Goal: Task Accomplishment & Management: Manage account settings

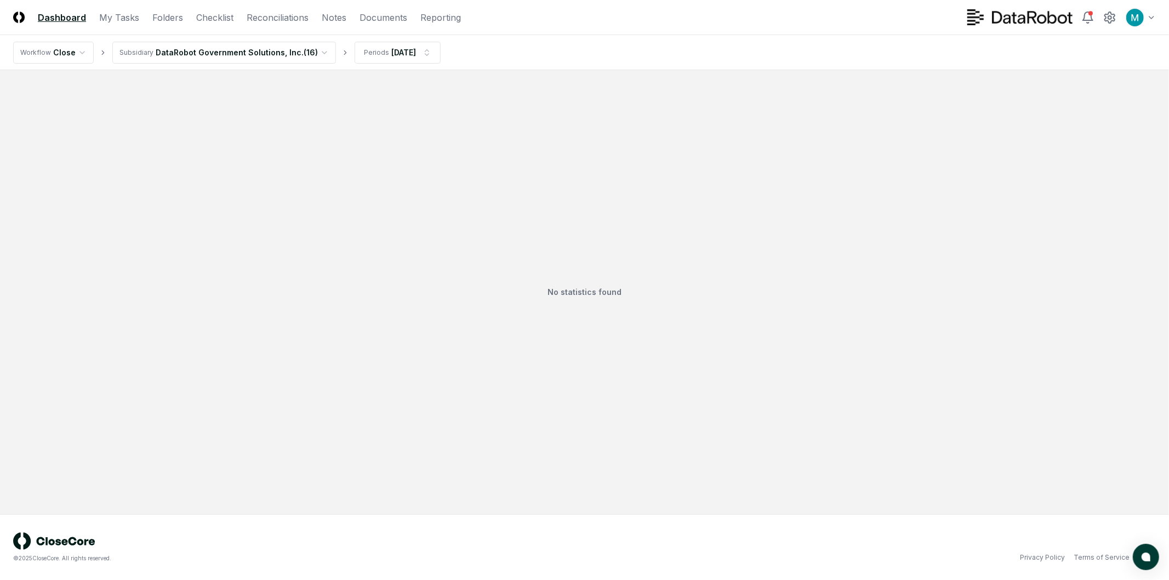
click at [224, 46] on html "CloseCore Dashboard My Tasks Folders Checklist Reconciliations Notes Documents …" at bounding box center [584, 290] width 1169 height 580
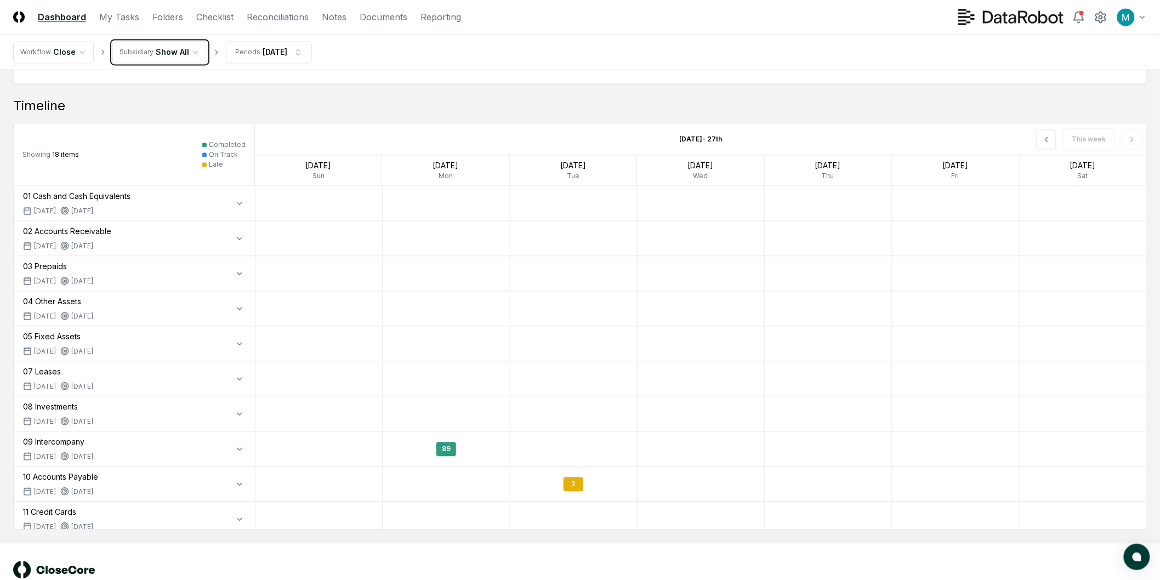
scroll to position [894, 0]
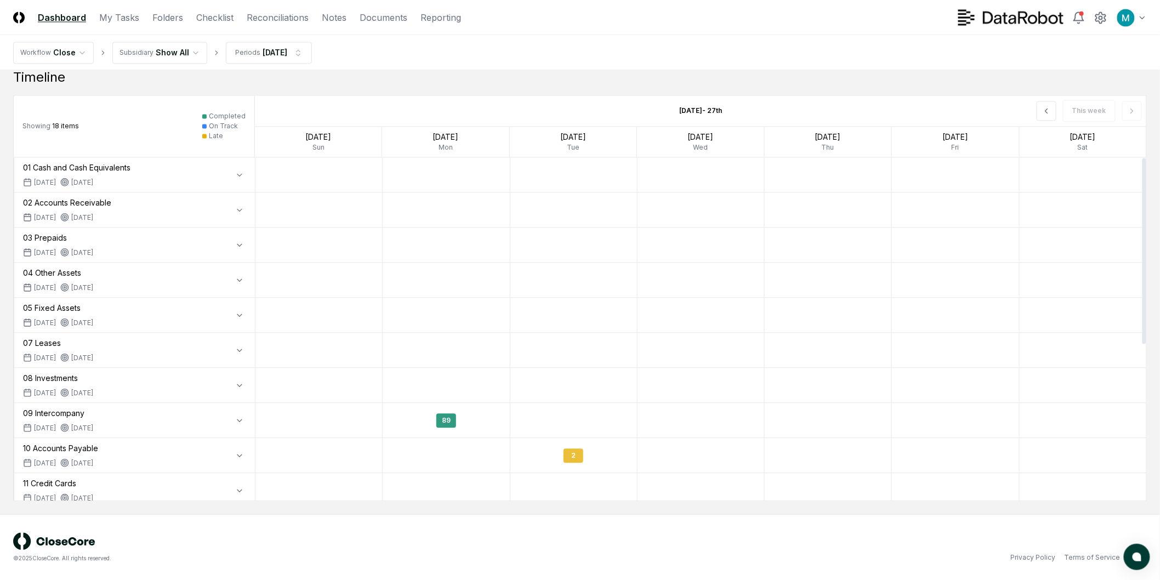
click at [576, 454] on div "2" at bounding box center [574, 455] width 20 height 14
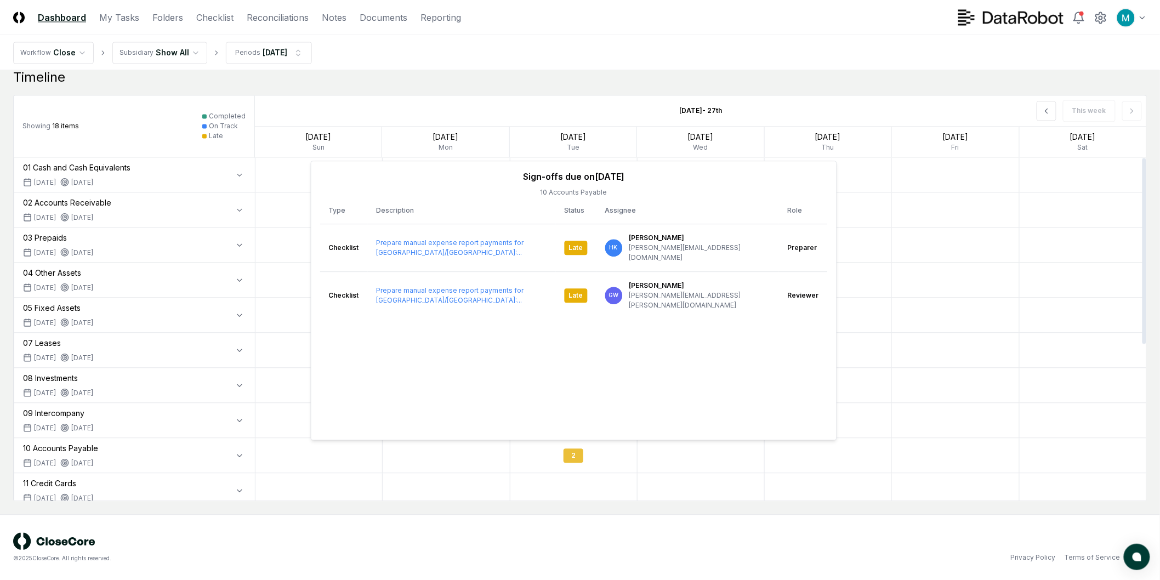
click at [576, 454] on div "2" at bounding box center [574, 455] width 20 height 14
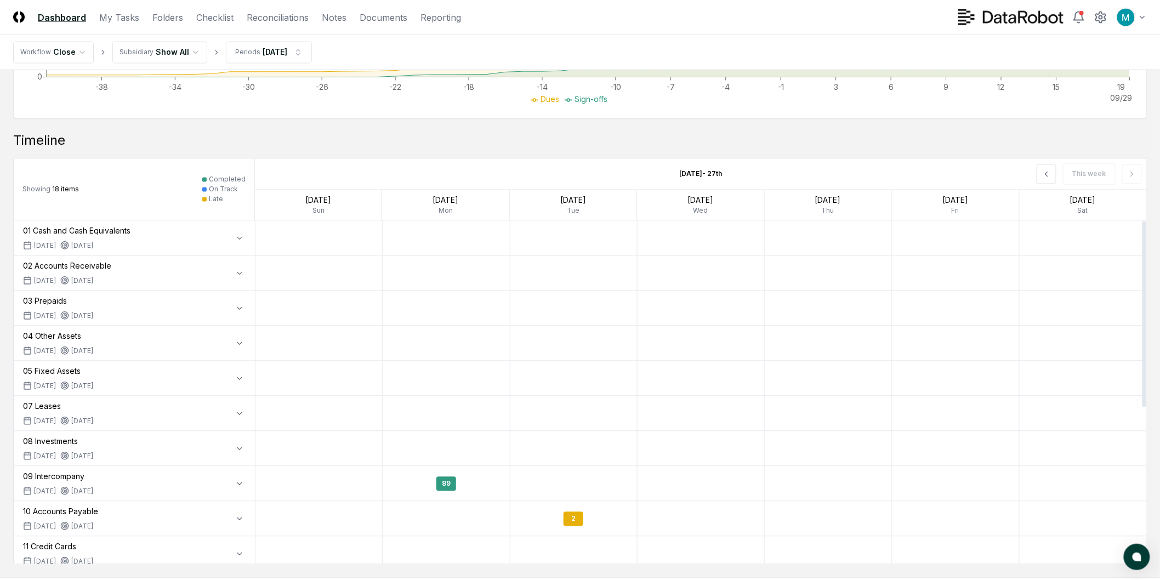
scroll to position [711, 0]
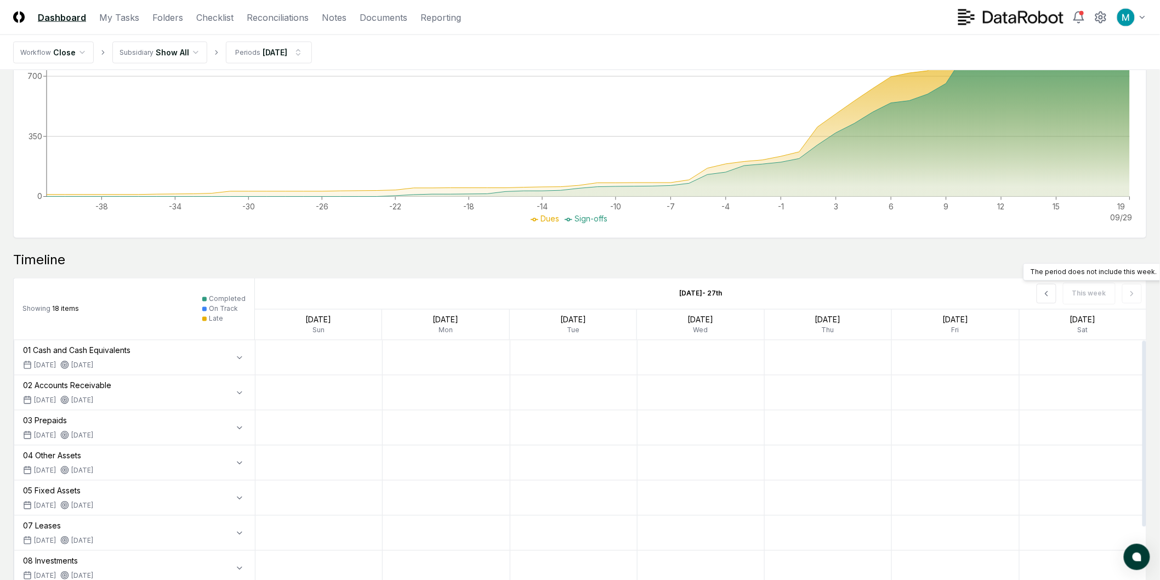
click at [1130, 288] on div "This week The period does not include this week. The period does not include th…" at bounding box center [968, 294] width 356 height 31
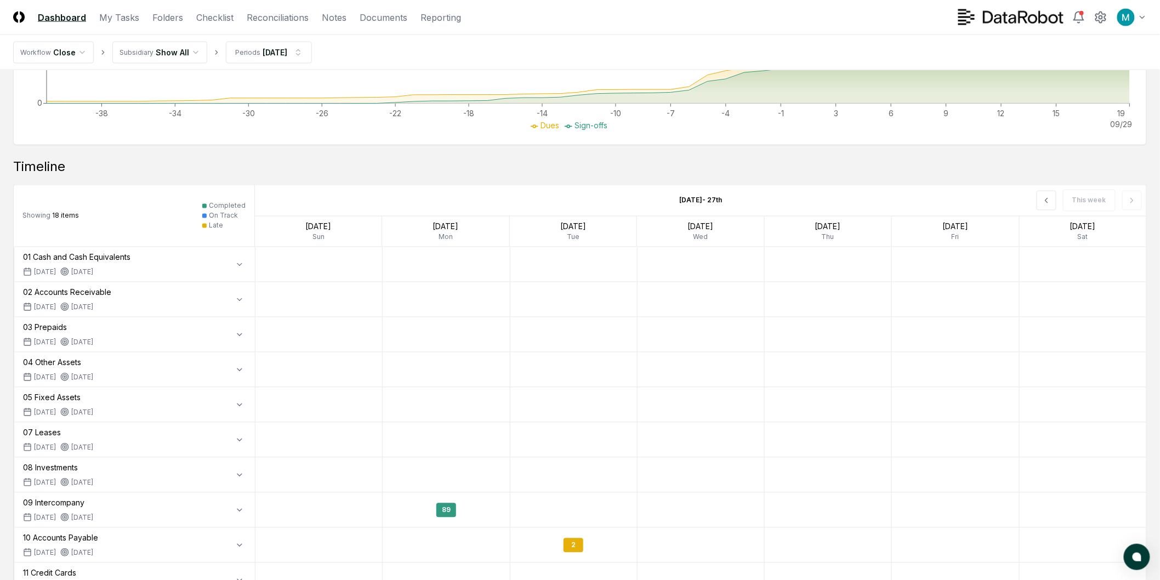
scroll to position [853, 0]
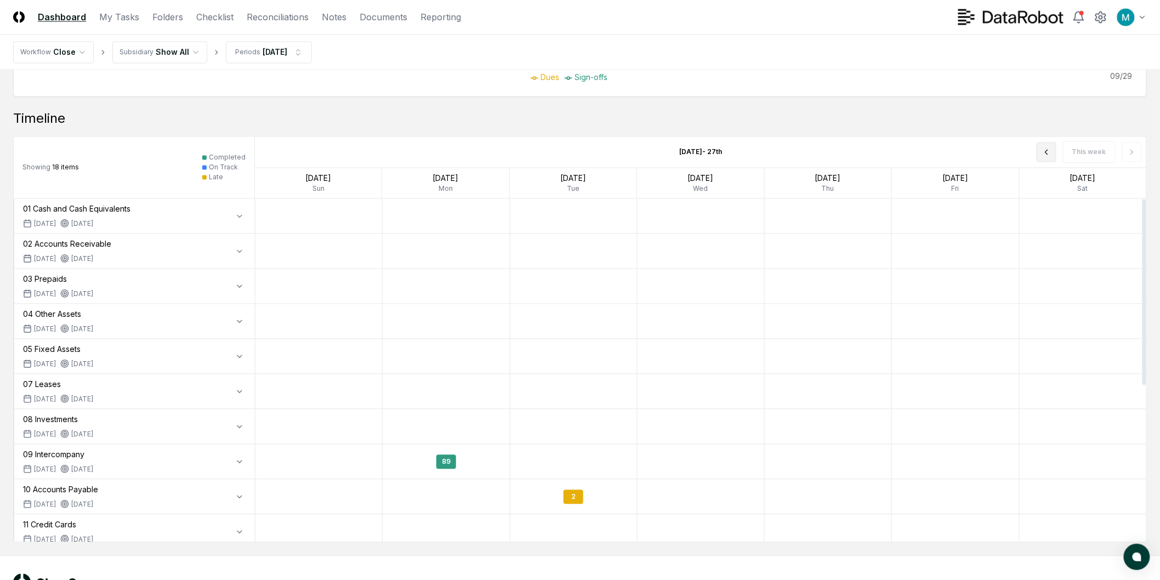
click at [1056, 154] on button at bounding box center [1047, 153] width 20 height 20
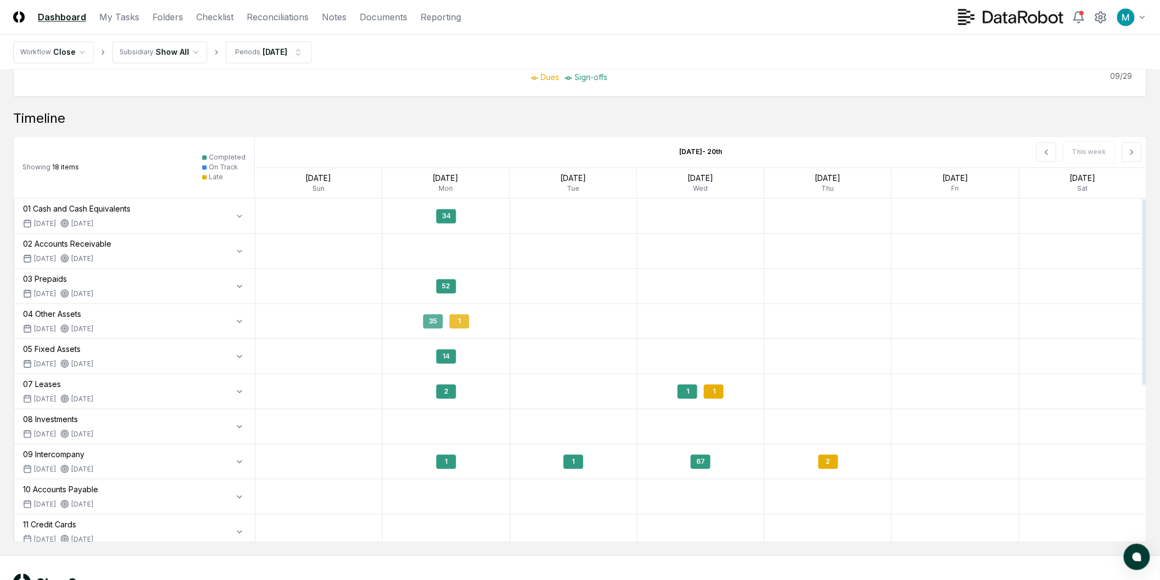
click at [473, 322] on div "35 1" at bounding box center [446, 322] width 127 height 26
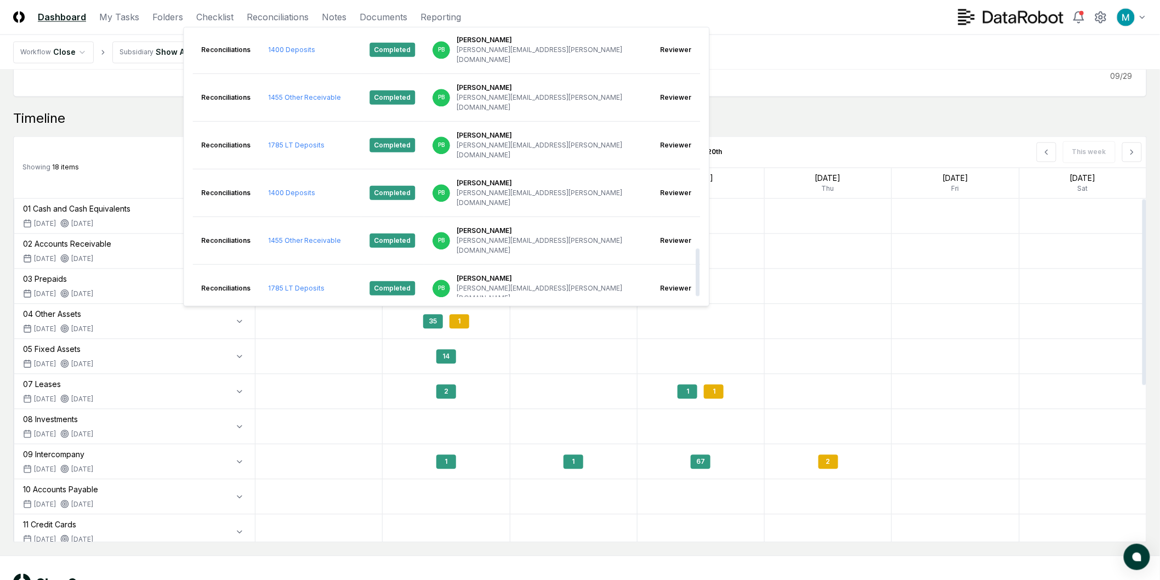
scroll to position [1155, 0]
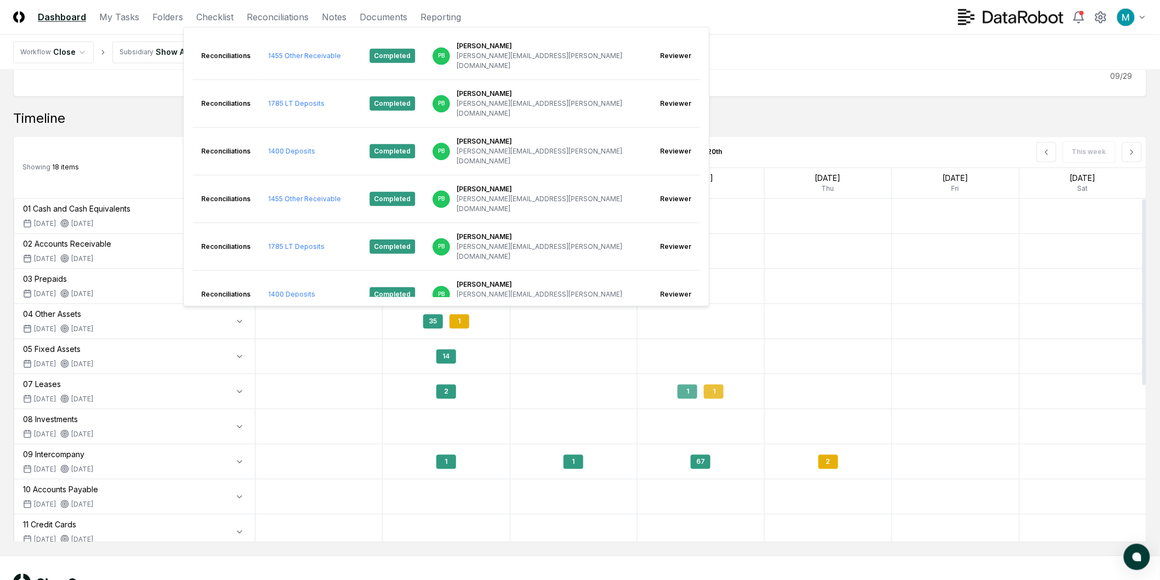
click at [718, 390] on div "1" at bounding box center [714, 392] width 20 height 14
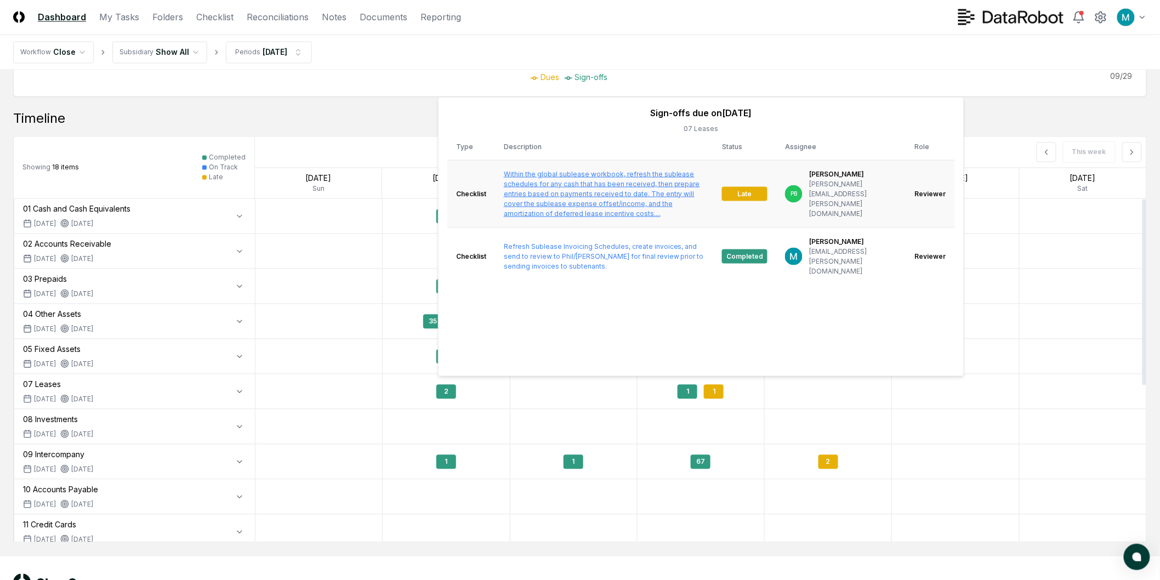
click at [658, 189] on link "Within the global sublease workbook, refresh the sublease schedules for any cas…" at bounding box center [602, 193] width 196 height 48
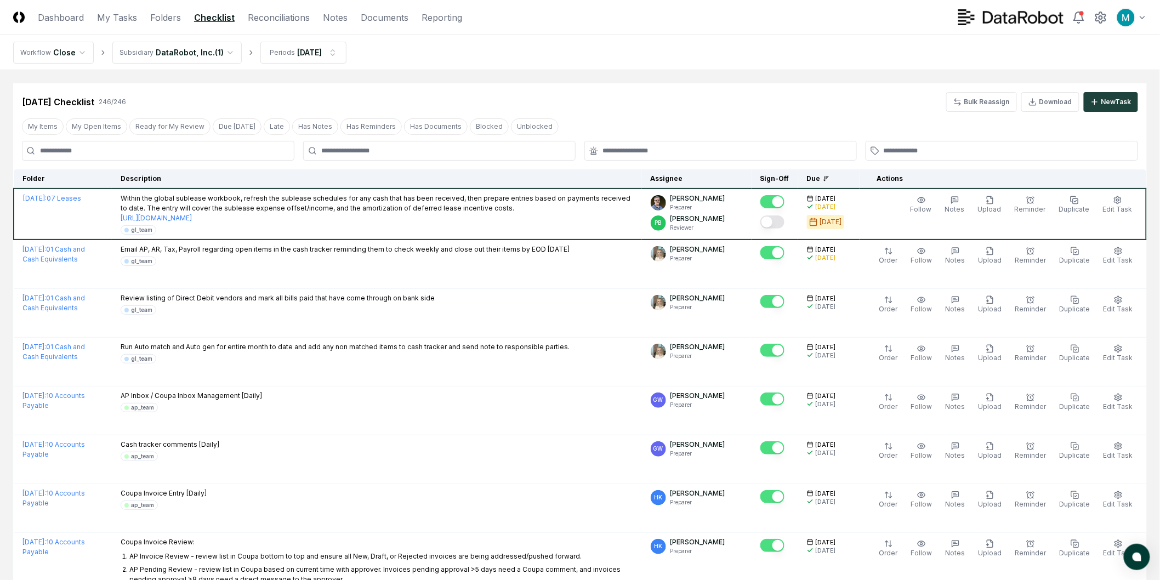
click at [837, 104] on div "[DATE] Checklist 246 / 246 Bulk Reassign Download New Task" at bounding box center [580, 102] width 1116 height 20
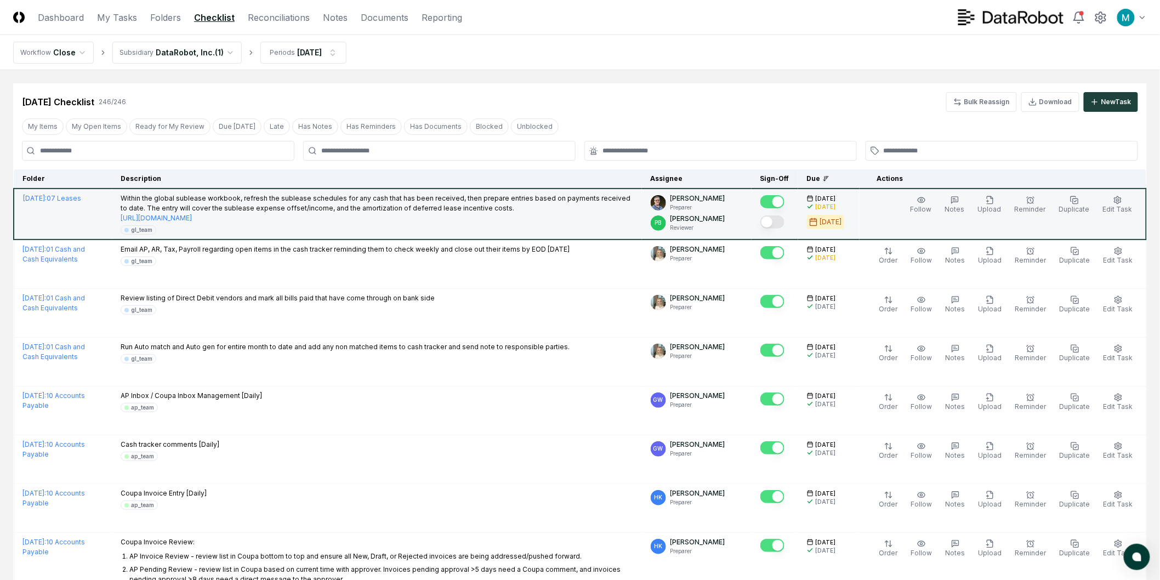
click at [776, 221] on button "Mark complete" at bounding box center [772, 221] width 24 height 13
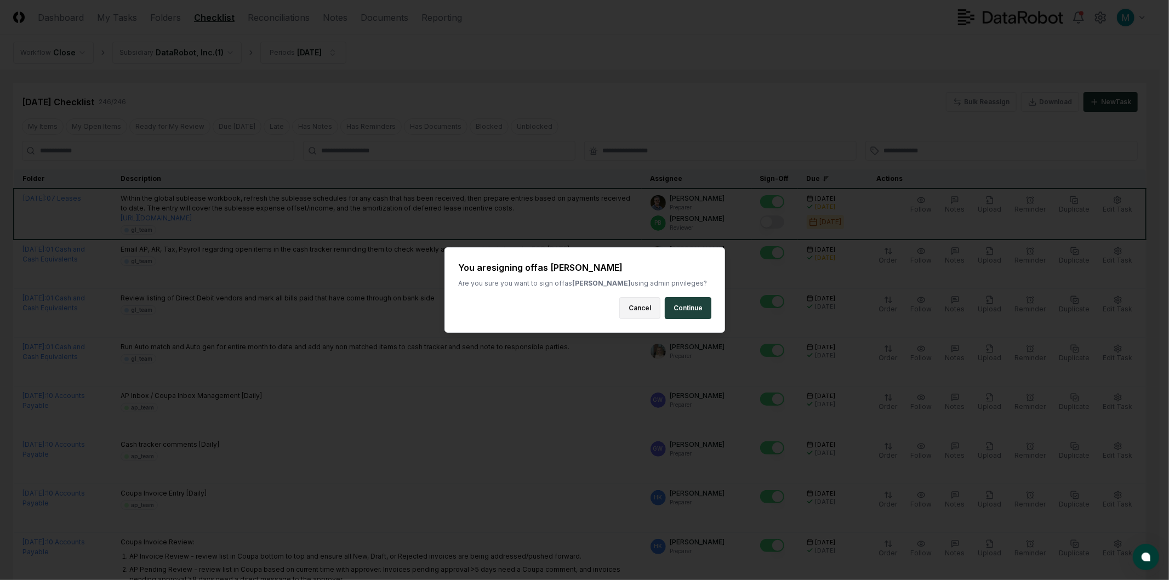
click at [629, 310] on button "Cancel" at bounding box center [640, 308] width 41 height 22
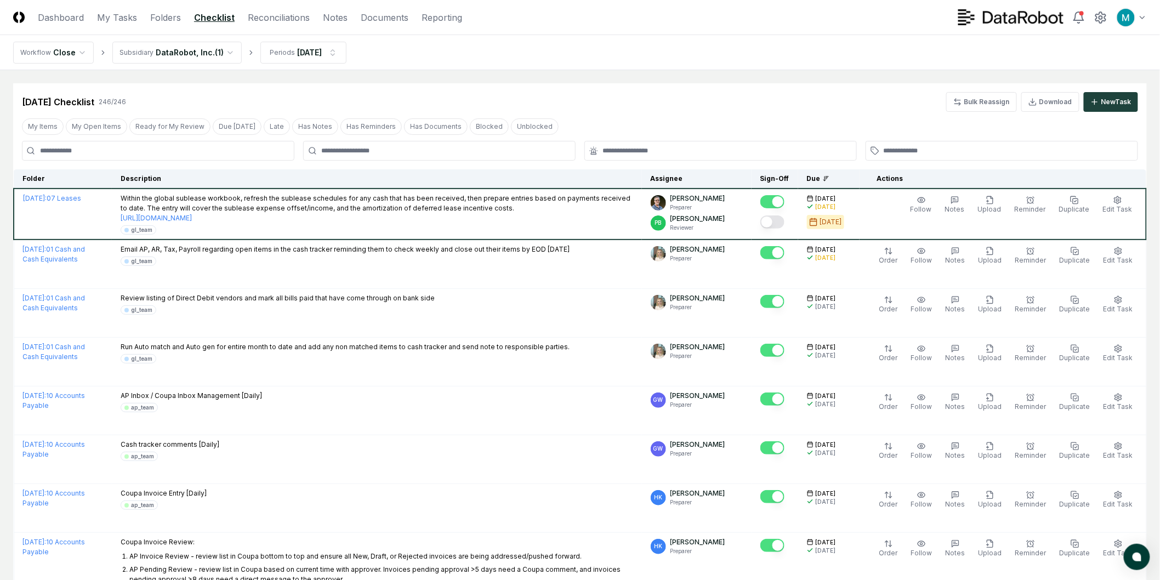
click at [709, 110] on div "[DATE] Checklist 246 / 246 Bulk Reassign Download New Task" at bounding box center [580, 102] width 1116 height 20
click at [20, 18] on img at bounding box center [19, 18] width 12 height 12
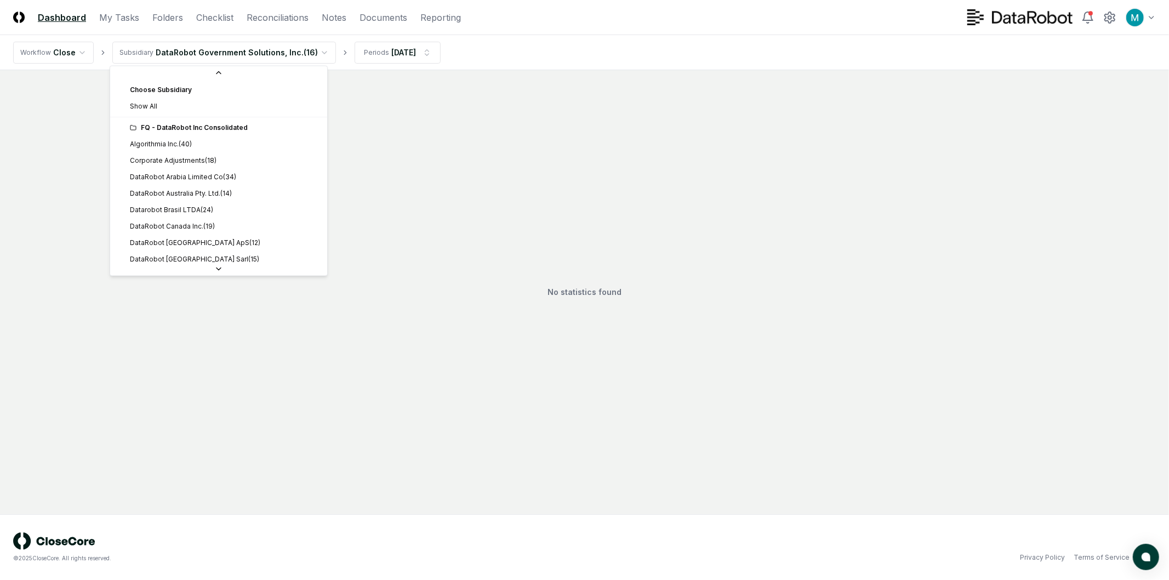
click at [277, 50] on html "CloseCore Dashboard My Tasks Folders Checklist Reconciliations Notes Documents …" at bounding box center [584, 290] width 1169 height 580
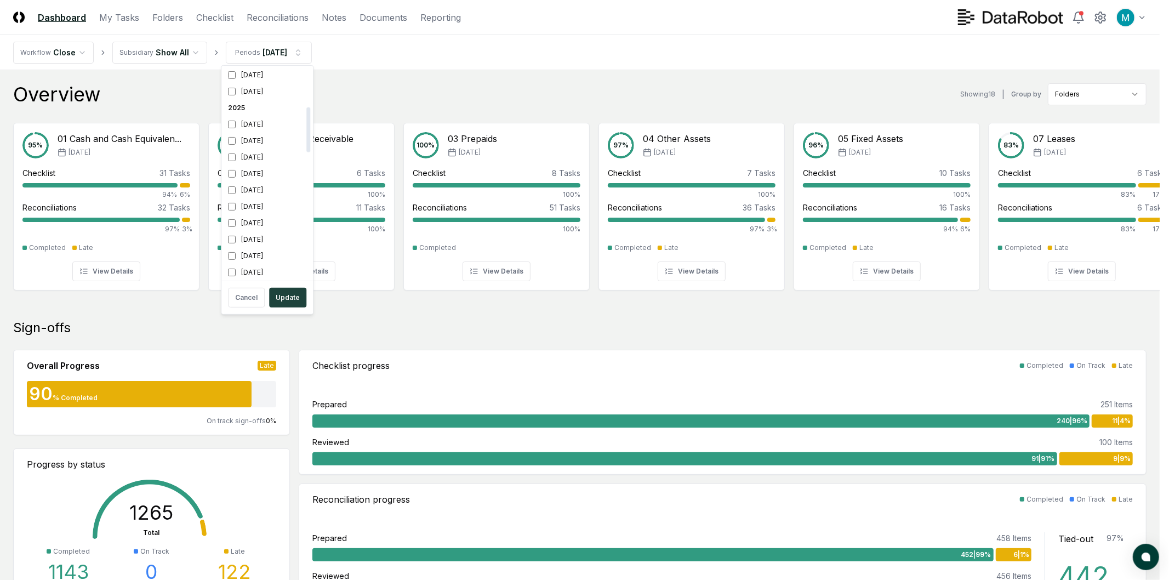
scroll to position [183, 0]
click at [260, 170] on div "[DATE]" at bounding box center [267, 173] width 87 height 16
click at [259, 190] on div "[DATE]" at bounding box center [267, 189] width 87 height 16
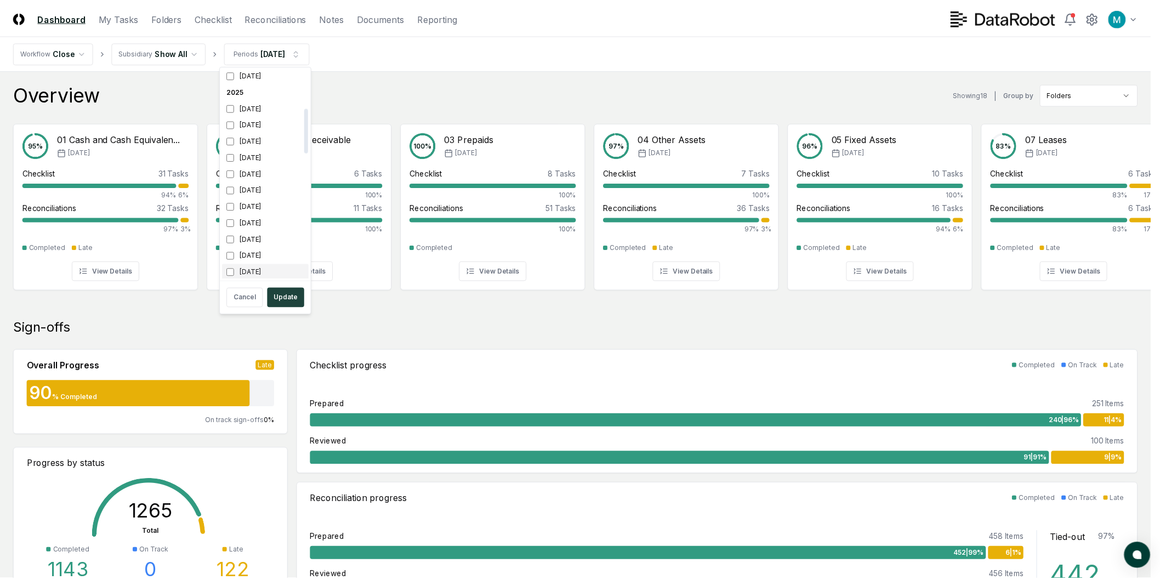
scroll to position [184, 0]
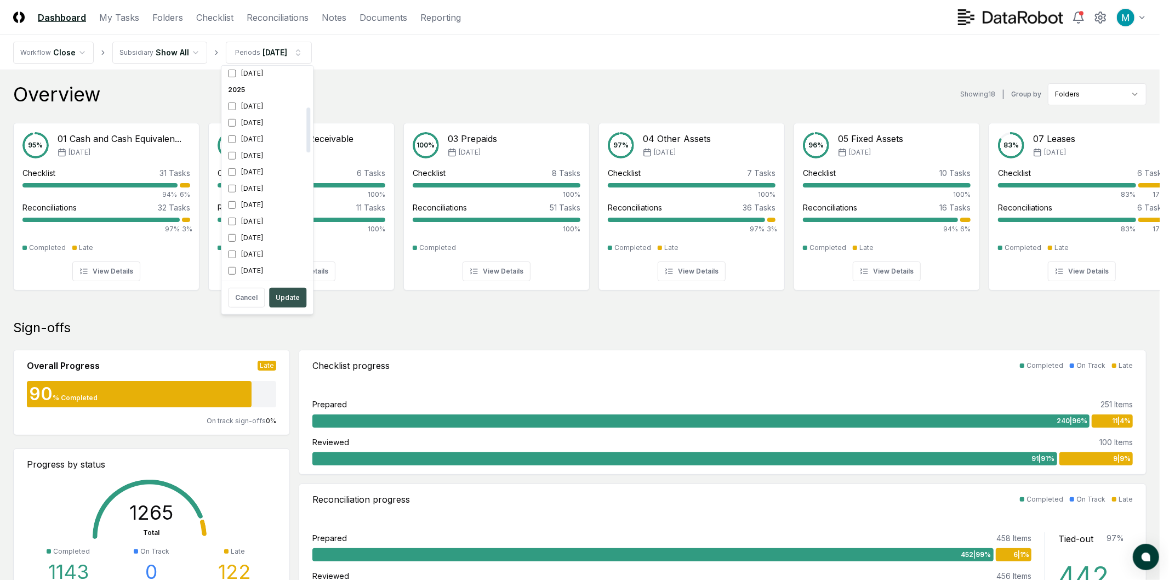
click at [286, 291] on button "Update" at bounding box center [287, 298] width 37 height 20
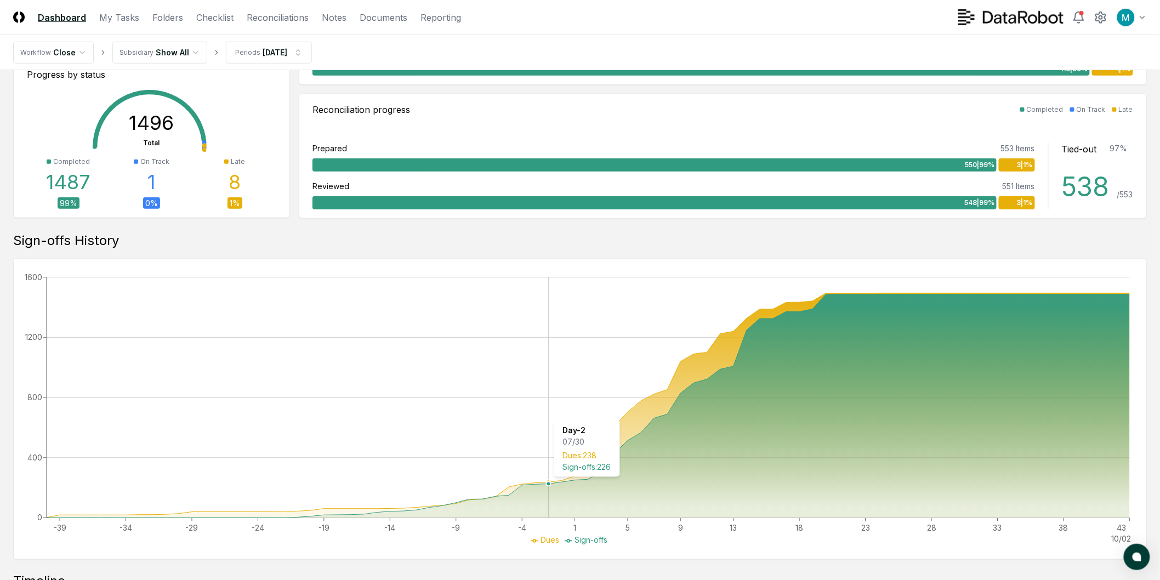
scroll to position [304, 0]
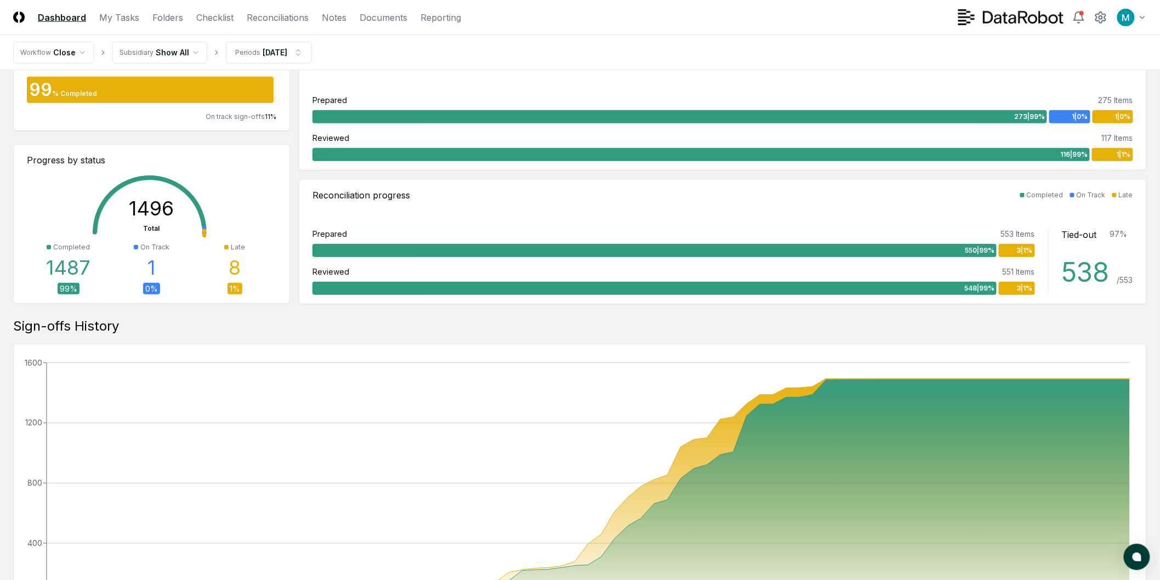
click at [236, 265] on div "8" at bounding box center [235, 268] width 12 height 22
click at [262, 261] on div "Late 8 1 %" at bounding box center [234, 268] width 83 height 52
click at [1017, 247] on span "3 | 1 %" at bounding box center [1025, 251] width 16 height 10
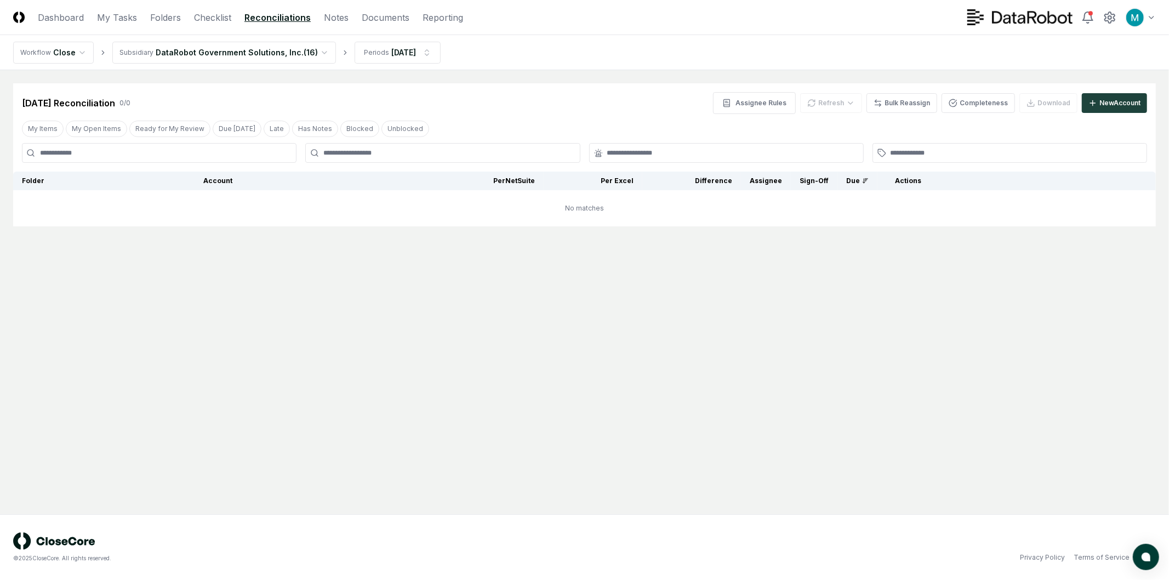
click at [258, 48] on html "CloseCore Dashboard My Tasks Folders Checklist Reconciliations Notes Documents …" at bounding box center [584, 290] width 1169 height 580
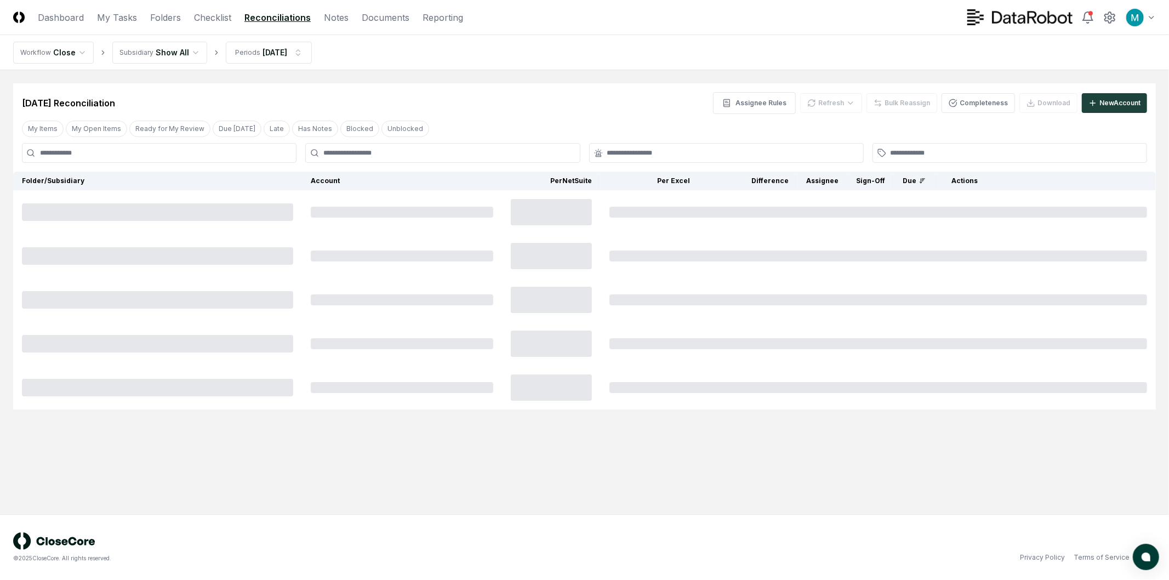
click at [517, 97] on div "[DATE] Reconciliation Assignee Rules Refresh Bulk Reassign Completeness Downloa…" at bounding box center [585, 103] width 1126 height 22
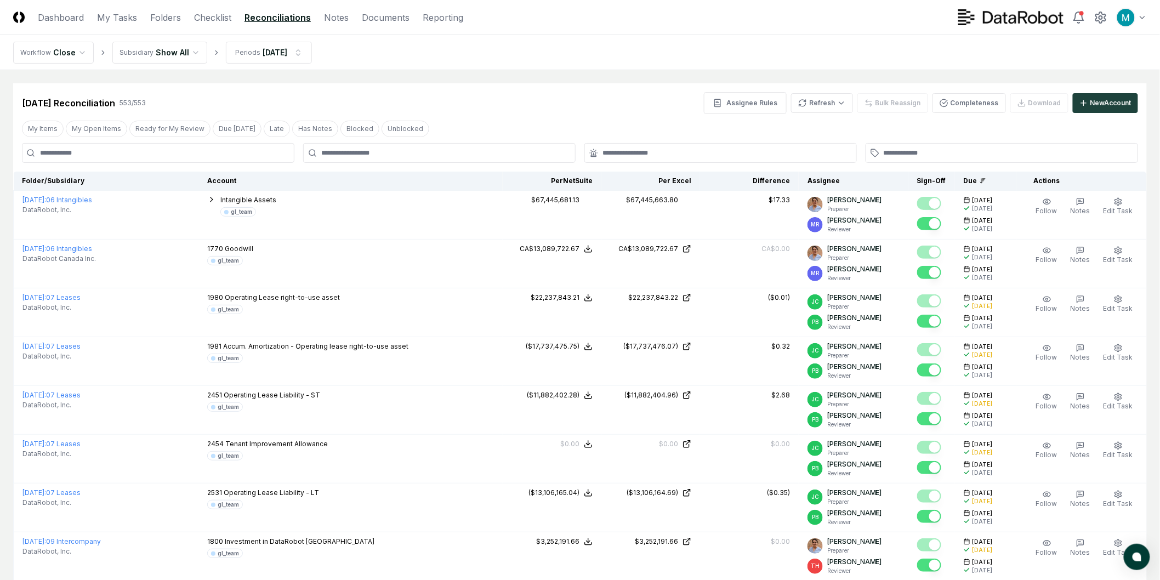
click at [251, 129] on div "My Items My Open Items Ready for My Review Due [DATE] Late Has Notes Blocked Un…" at bounding box center [225, 129] width 407 height 16
click at [266, 129] on button "Late" at bounding box center [277, 129] width 26 height 16
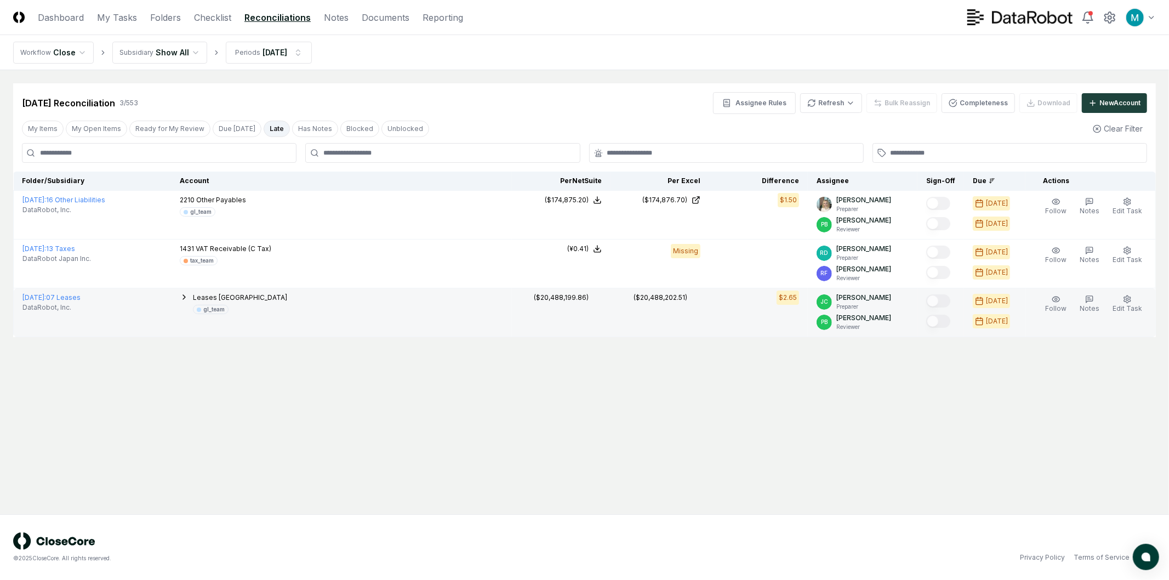
click at [185, 298] on icon "button" at bounding box center [184, 297] width 2 height 4
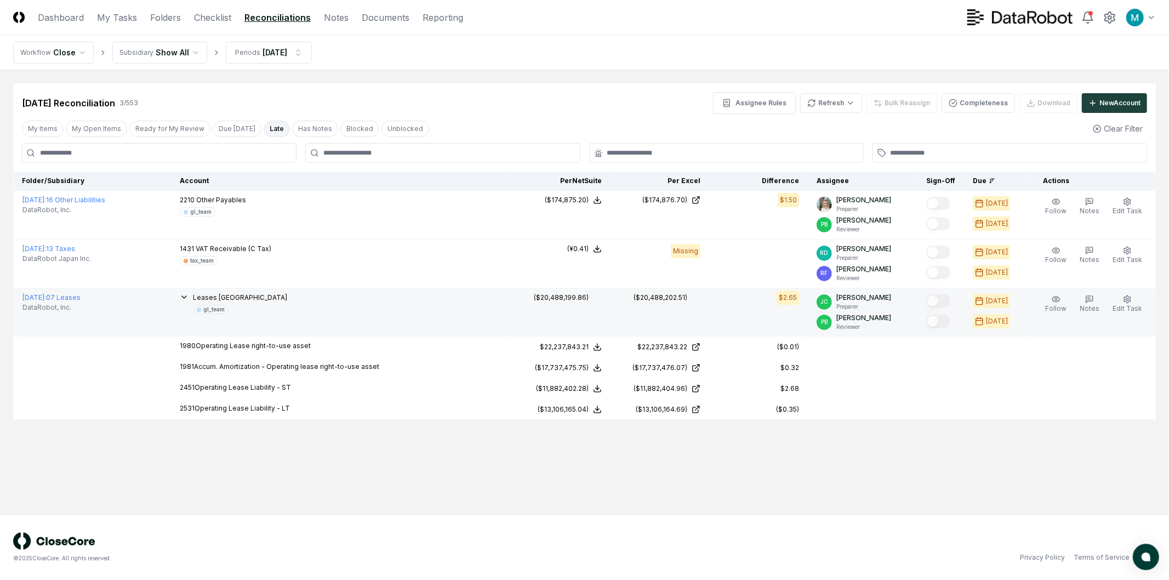
click at [189, 299] on icon "button" at bounding box center [184, 297] width 9 height 9
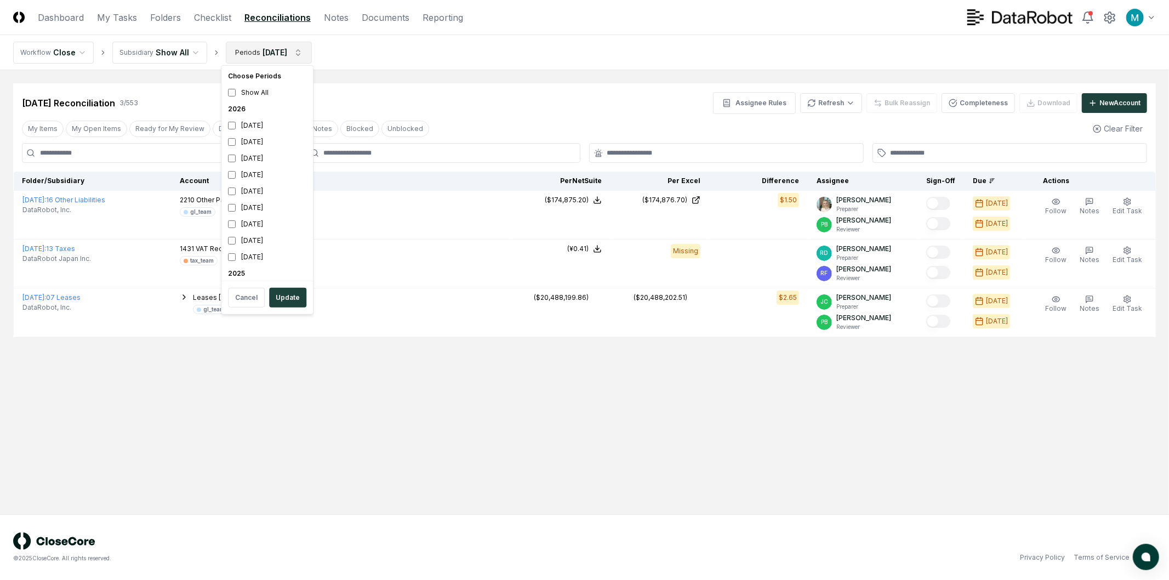
click at [249, 52] on html "CloseCore Dashboard My Tasks Folders Checklist Reconciliations Notes Documents …" at bounding box center [584, 290] width 1169 height 580
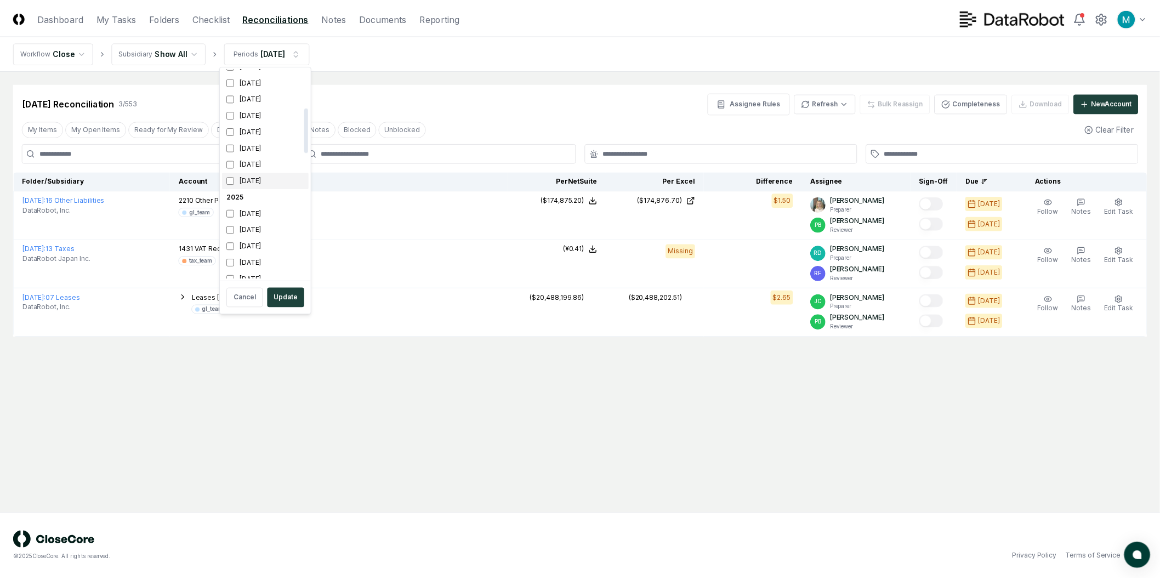
scroll to position [183, 0]
click at [59, 10] on html "CloseCore Dashboard My Tasks Folders Checklist Reconciliations Notes Documents …" at bounding box center [584, 290] width 1169 height 580
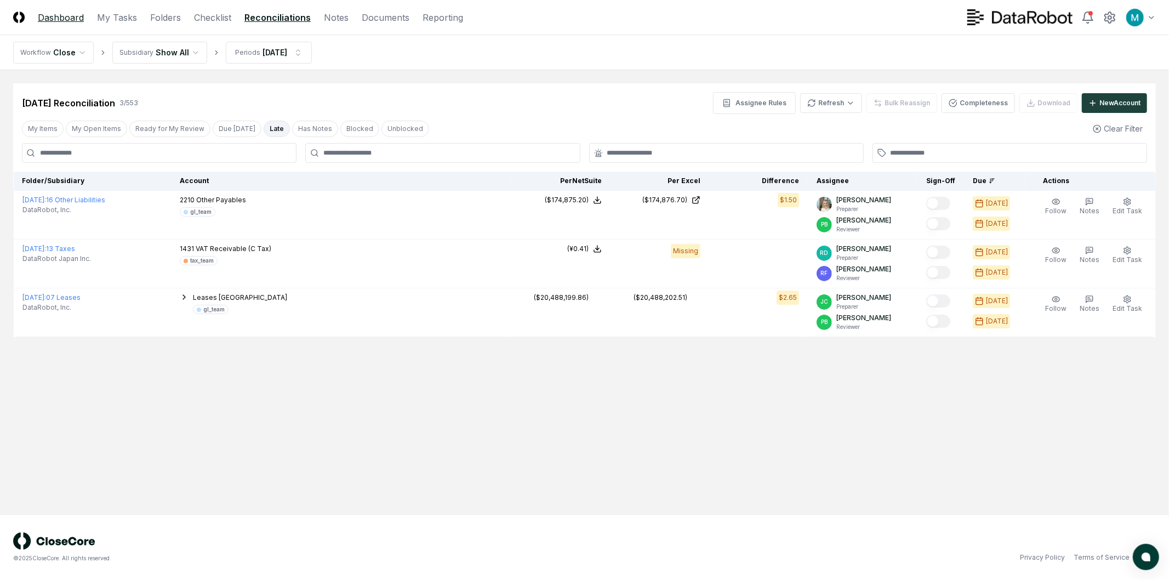
click at [42, 14] on link "Dashboard" at bounding box center [61, 17] width 46 height 13
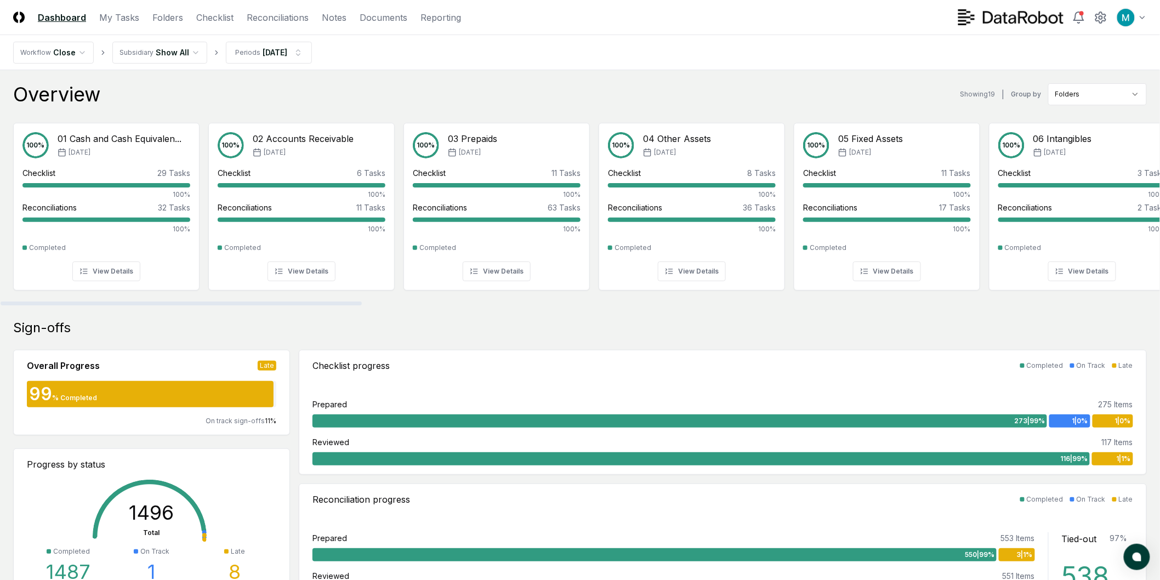
click at [556, 96] on div "Overview Showing 19 | Group by Folders" at bounding box center [580, 94] width 1134 height 22
click at [256, 20] on link "Reconciliations" at bounding box center [278, 17] width 62 height 13
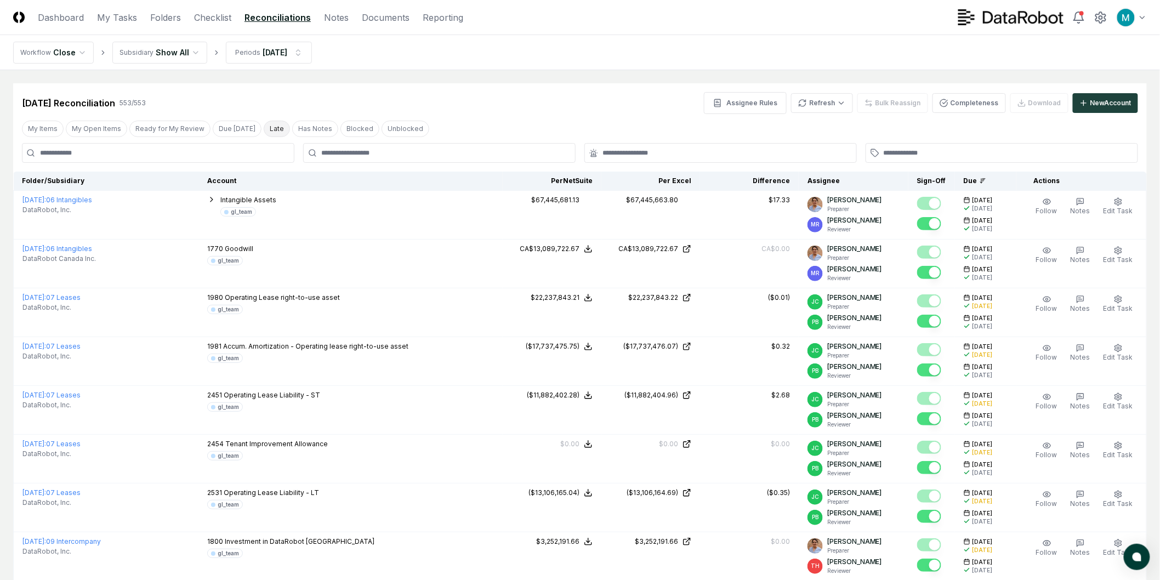
click at [273, 134] on button "Late" at bounding box center [277, 129] width 26 height 16
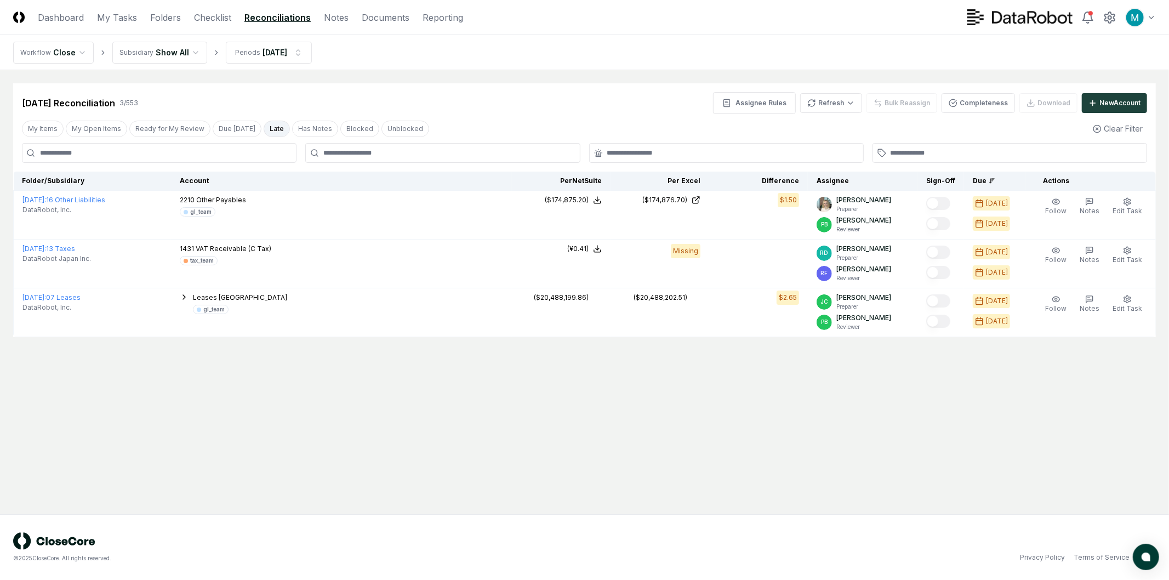
click at [287, 33] on header "CloseCore Dashboard My Tasks Folders Checklist Reconciliations Notes Documents …" at bounding box center [584, 17] width 1169 height 35
click at [289, 48] on html "CloseCore Dashboard My Tasks Folders Checklist Reconciliations Notes Documents …" at bounding box center [584, 290] width 1169 height 580
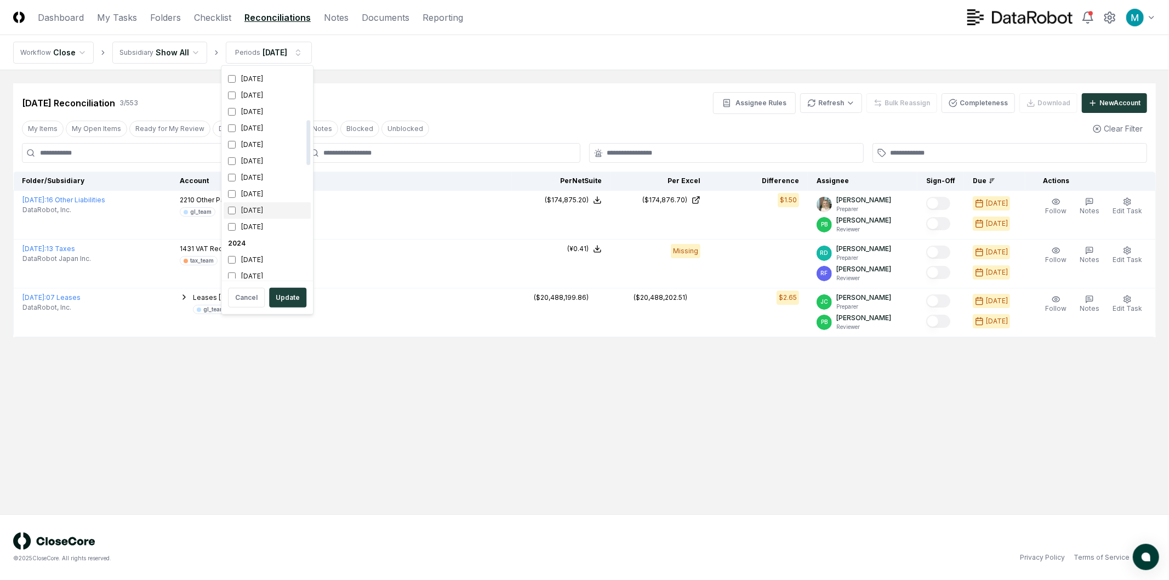
scroll to position [243, 0]
click at [251, 129] on div "[DATE]" at bounding box center [267, 129] width 87 height 16
click at [258, 145] on div "[DATE]" at bounding box center [267, 145] width 87 height 16
click at [297, 296] on button "Update" at bounding box center [287, 298] width 37 height 20
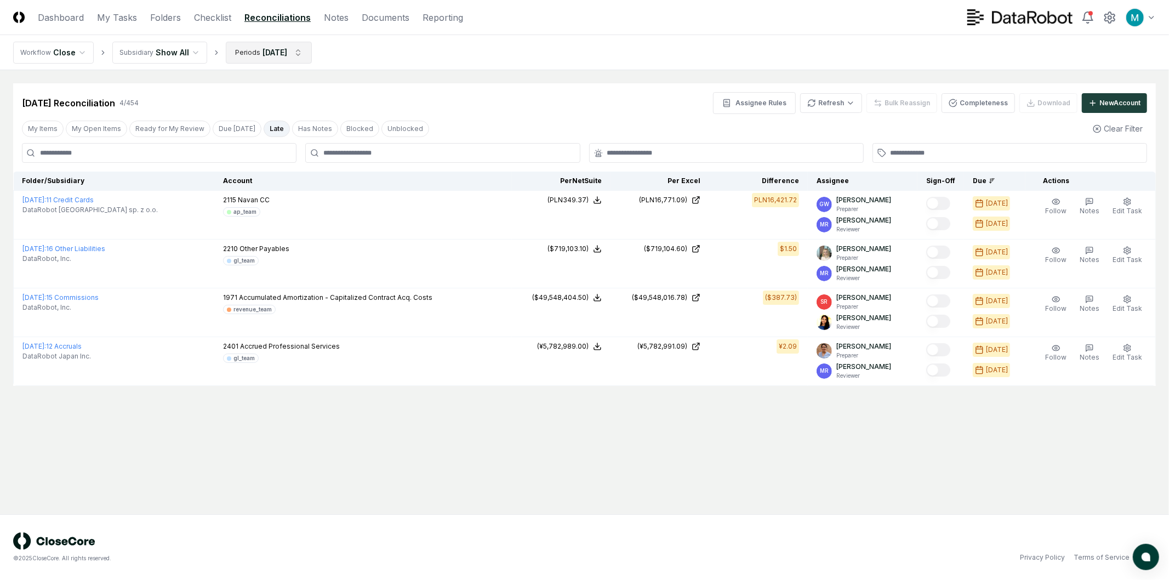
click at [286, 52] on html "CloseCore Dashboard My Tasks Folders Checklist Reconciliations Notes Documents …" at bounding box center [584, 290] width 1169 height 580
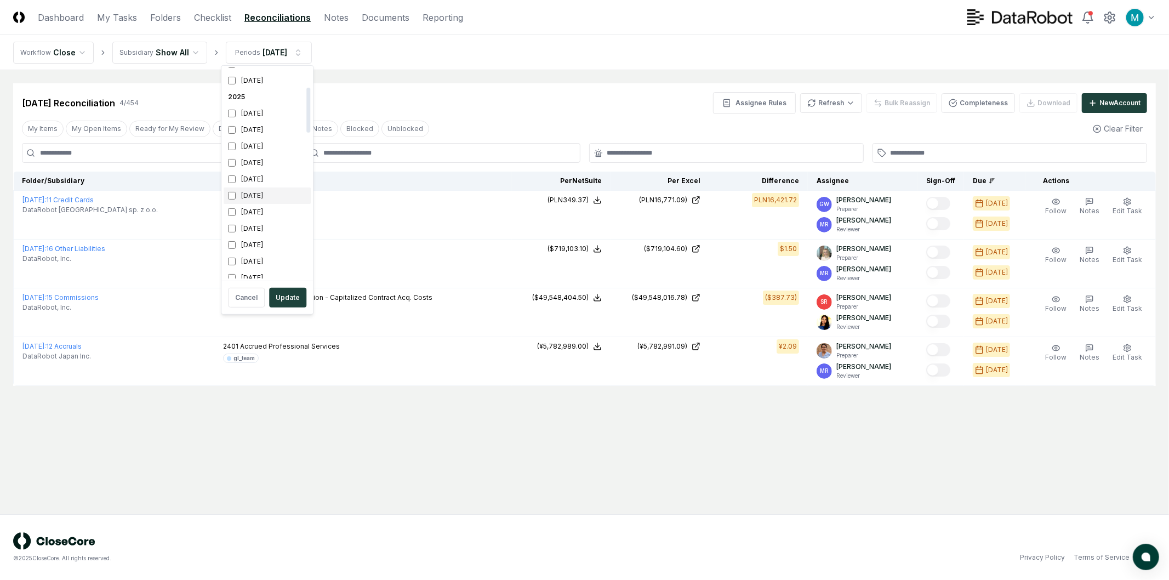
scroll to position [183, 0]
click at [261, 212] on div "[DATE]" at bounding box center [267, 206] width 87 height 16
click at [263, 226] on div "[DATE]" at bounding box center [267, 222] width 87 height 16
click at [291, 300] on button "Update" at bounding box center [287, 298] width 37 height 20
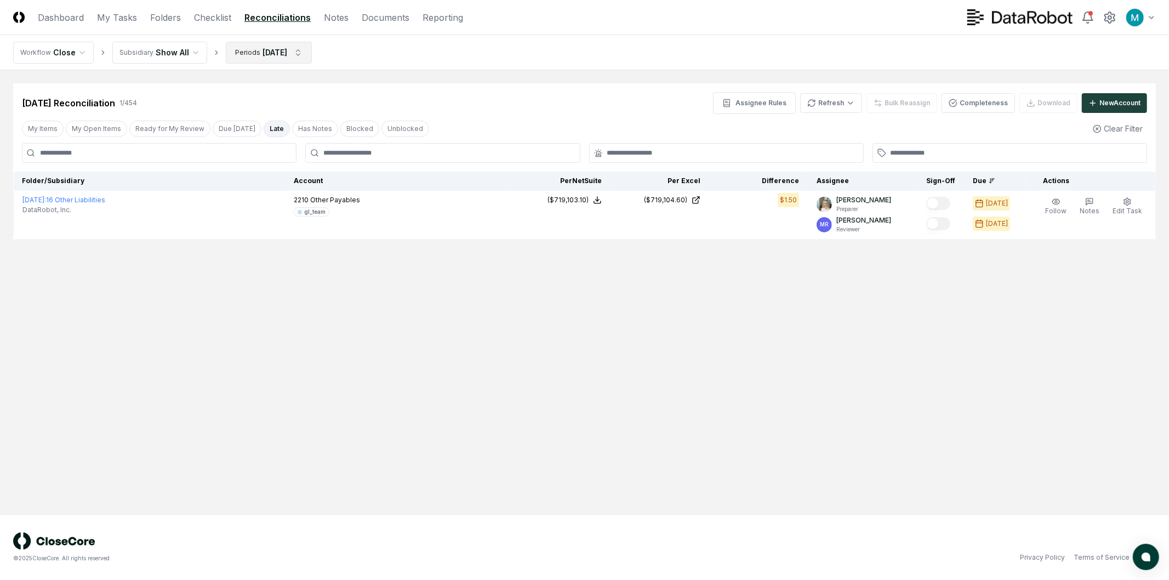
click at [273, 42] on html "CloseCore Dashboard My Tasks Folders Checklist Reconciliations Notes Documents …" at bounding box center [584, 290] width 1169 height 580
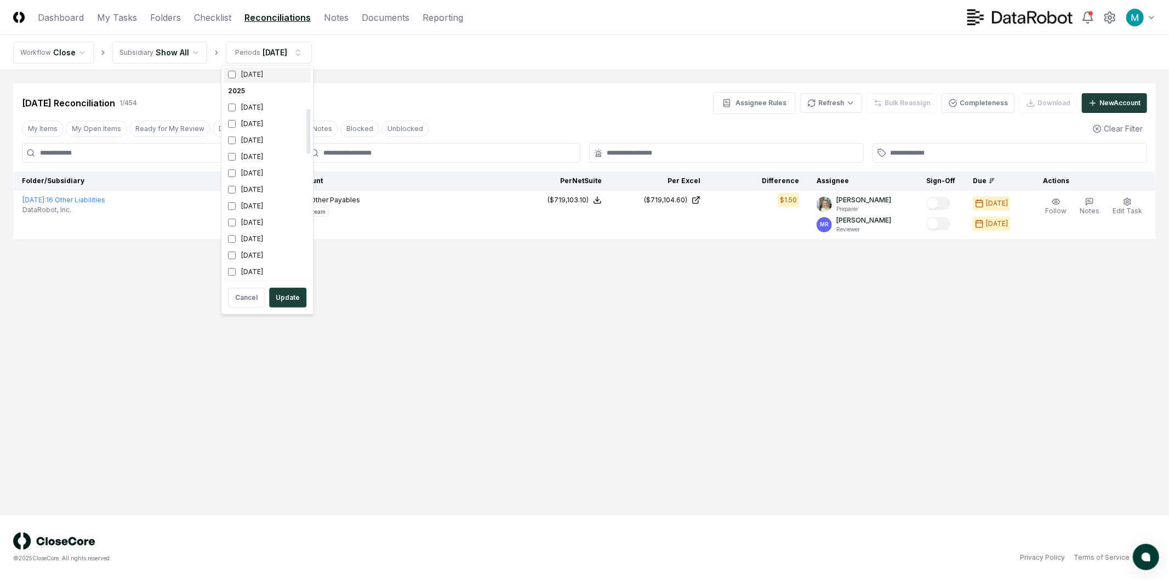
scroll to position [243, 0]
click at [252, 161] on div "[DATE]" at bounding box center [267, 162] width 87 height 16
click at [250, 173] on div "[DATE]" at bounding box center [267, 178] width 87 height 16
click at [289, 295] on button "Update" at bounding box center [287, 298] width 37 height 20
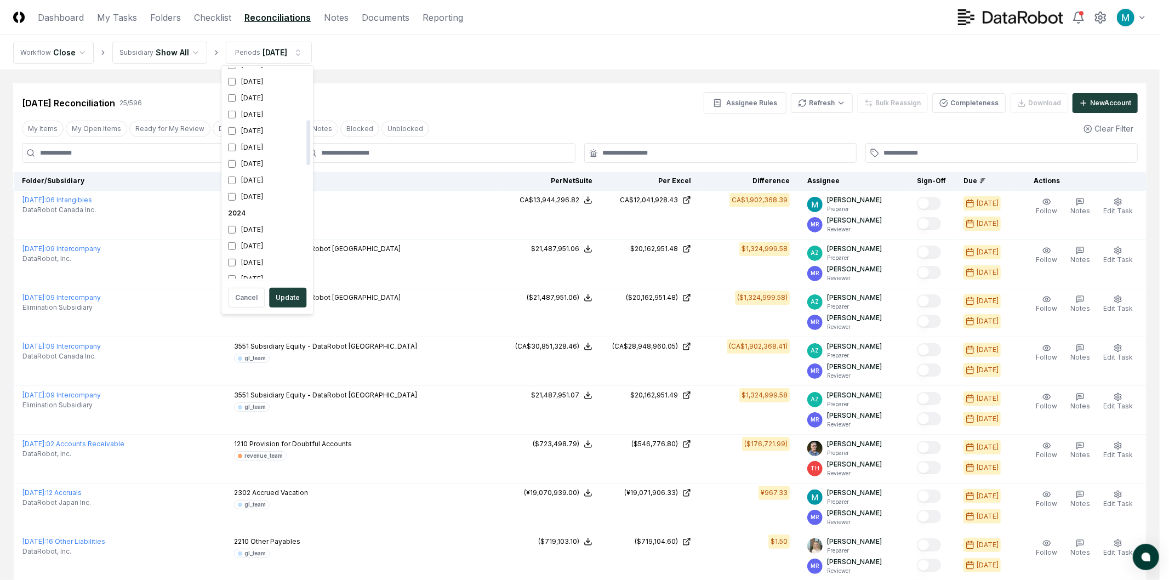
scroll to position [304, 0]
click at [247, 134] on div "[DATE]" at bounding box center [267, 134] width 87 height 16
click at [283, 297] on button "Update" at bounding box center [287, 298] width 37 height 20
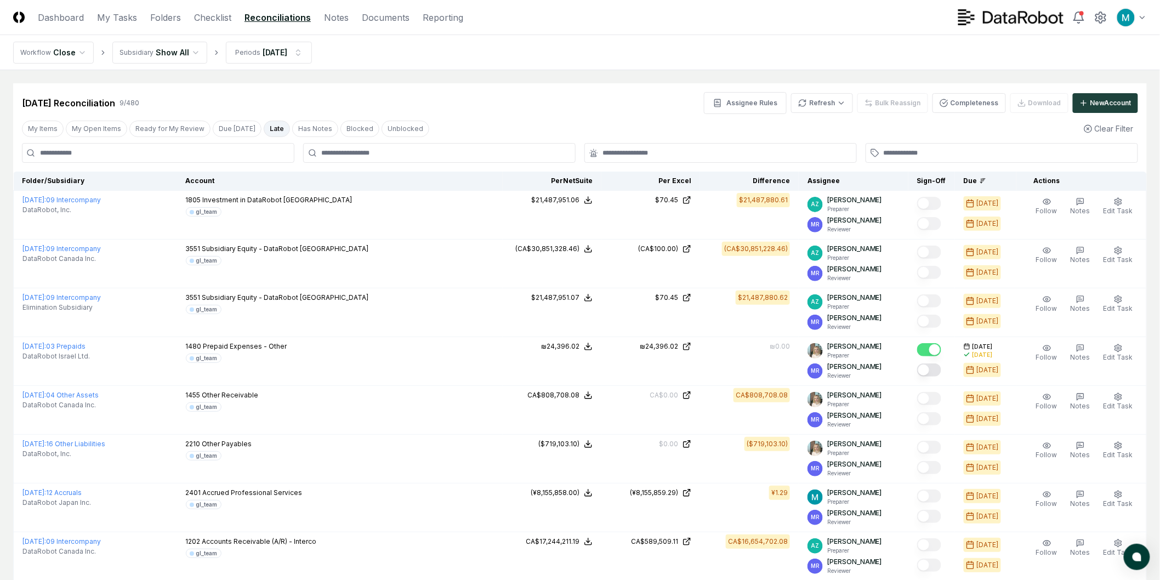
click at [1034, 103] on div "Assignee Rules Refresh Bulk Reassign Completeness Download New Account" at bounding box center [921, 103] width 434 height 22
click at [190, 50] on html "CloseCore Dashboard My Tasks Folders Checklist Reconciliations Notes Documents …" at bounding box center [580, 354] width 1160 height 709
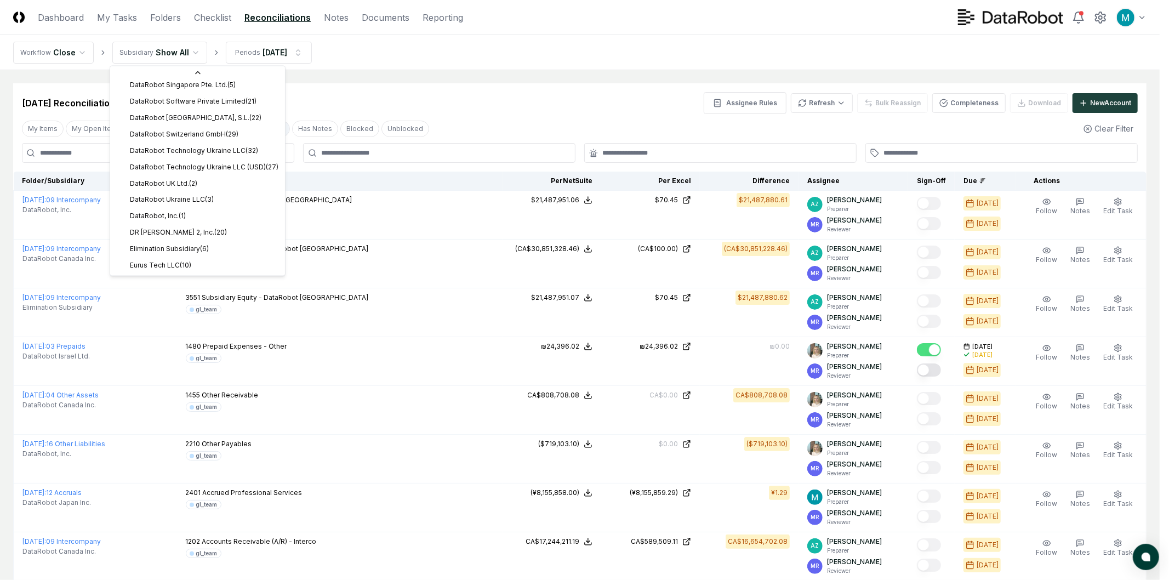
scroll to position [338, 0]
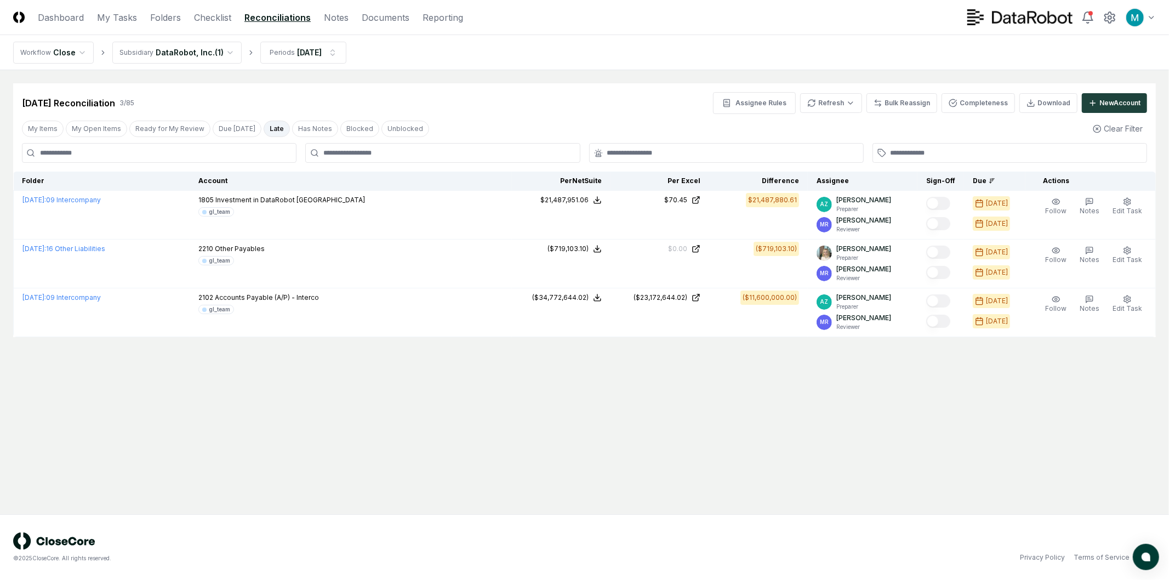
click at [213, 64] on nav "Workflow Close Subsidiary DataRobot, Inc. ( 1 ) Periods [DATE]" at bounding box center [584, 52] width 1169 height 35
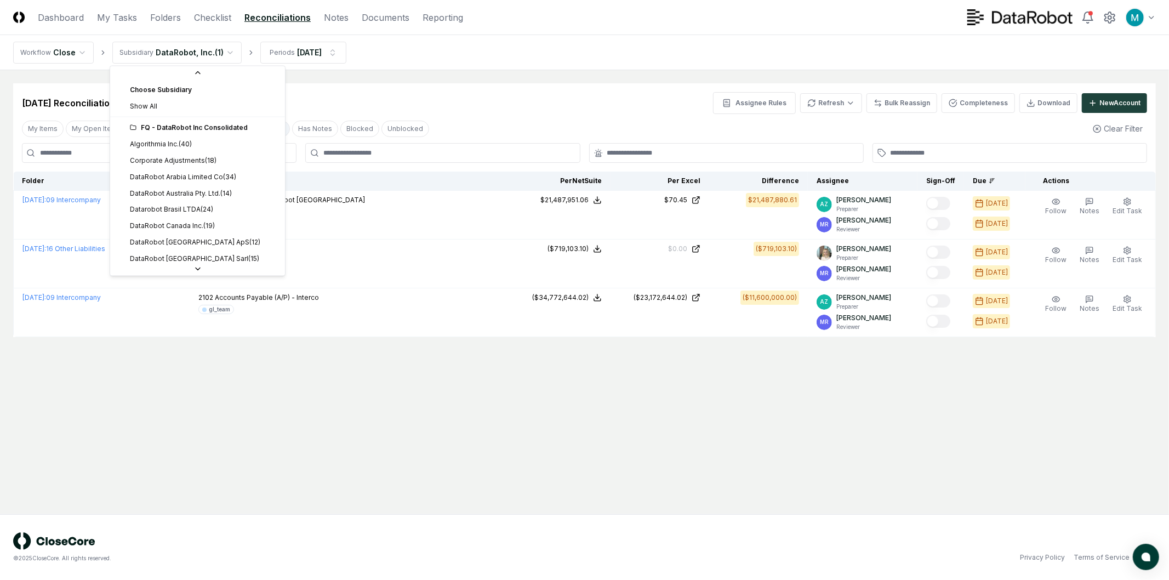
click at [215, 53] on html "CloseCore Dashboard My Tasks Folders Checklist Reconciliations Notes Documents …" at bounding box center [584, 290] width 1169 height 580
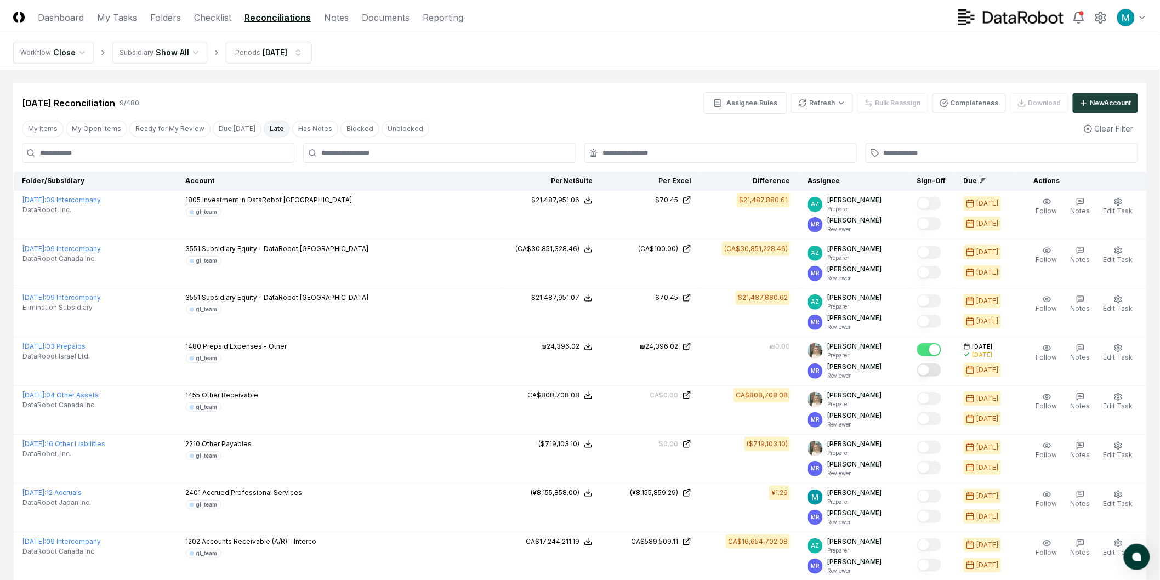
click at [1036, 105] on div "Assignee Rules Refresh Bulk Reassign Completeness Download New Account" at bounding box center [921, 103] width 434 height 22
click at [1032, 105] on div "Assignee Rules Refresh Bulk Reassign Completeness Download New Account" at bounding box center [921, 103] width 434 height 22
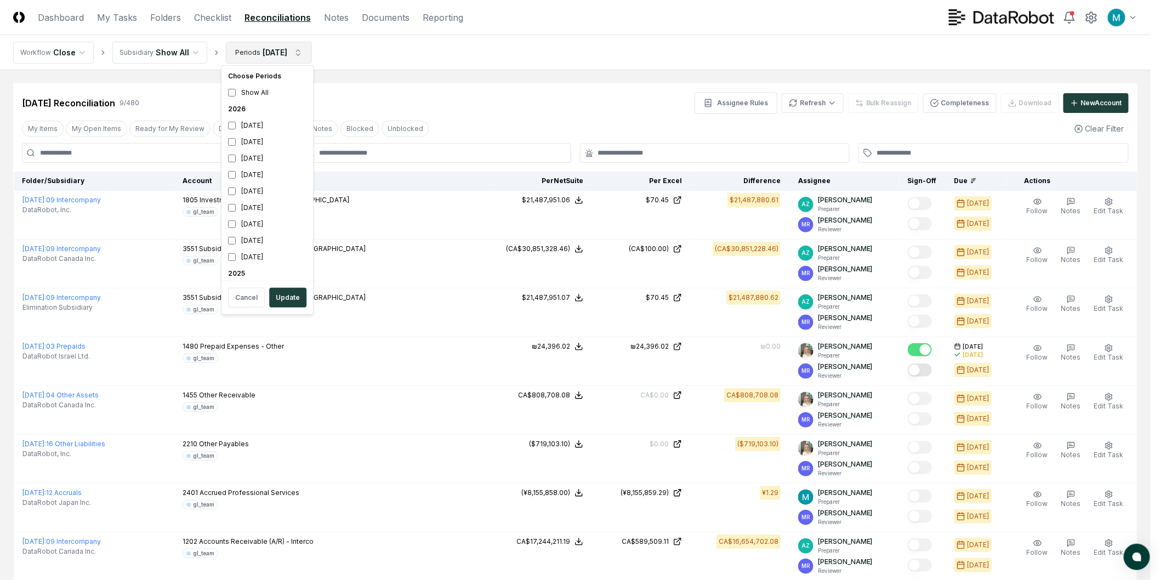
click at [257, 45] on html "CloseCore Dashboard My Tasks Folders Checklist Reconciliations Notes Documents …" at bounding box center [580, 354] width 1160 height 709
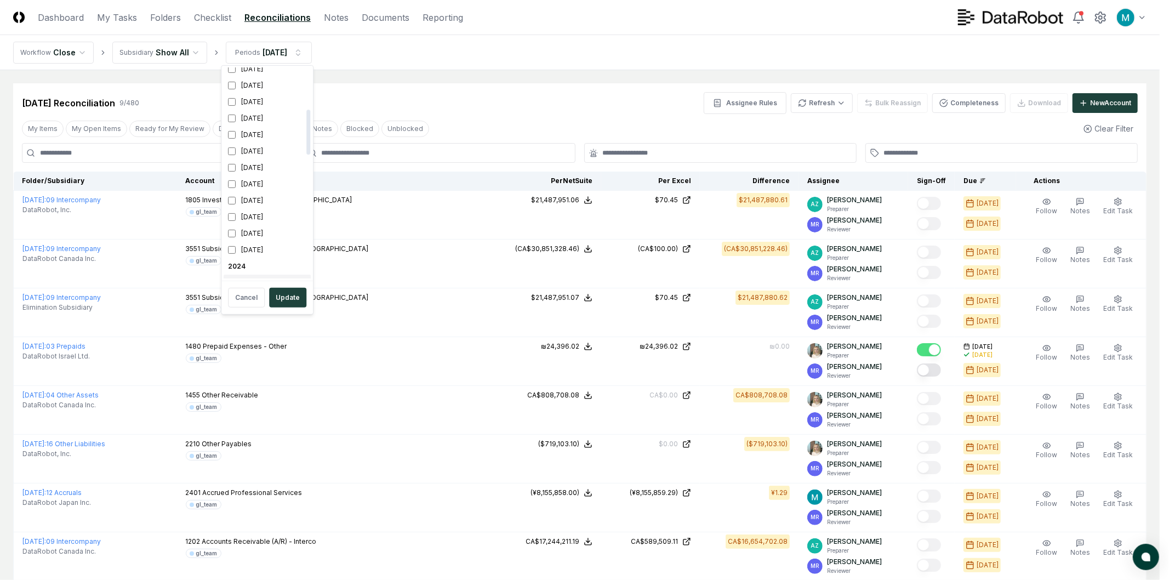
scroll to position [245, 0]
click at [232, 181] on div "[DATE]" at bounding box center [267, 177] width 87 height 16
click at [225, 98] on div "[DATE]" at bounding box center [267, 95] width 87 height 16
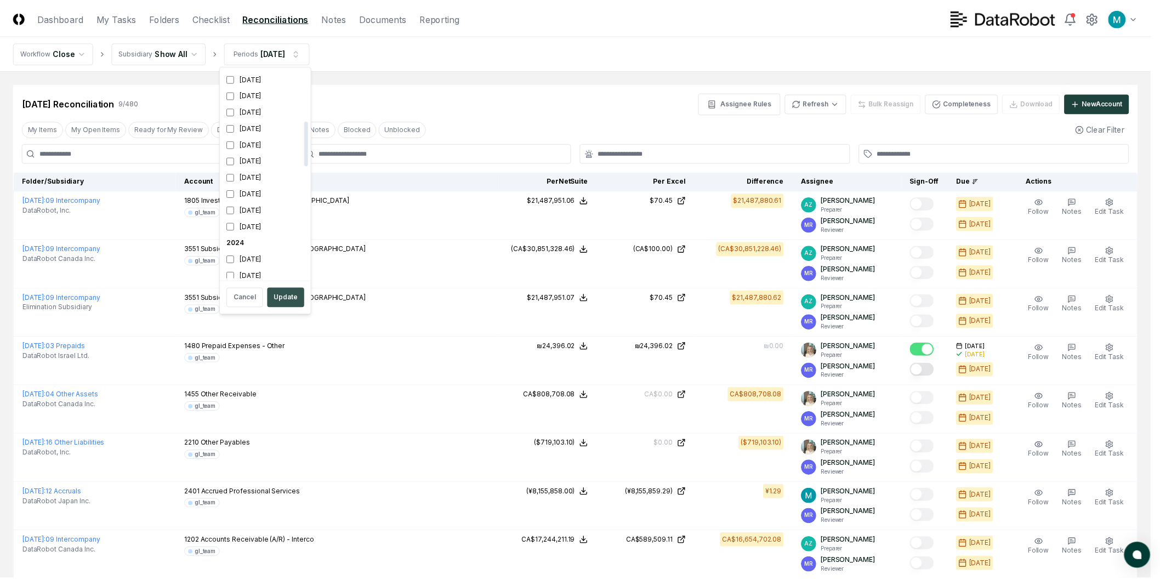
scroll to position [249, 0]
click at [282, 300] on button "Update" at bounding box center [287, 298] width 37 height 20
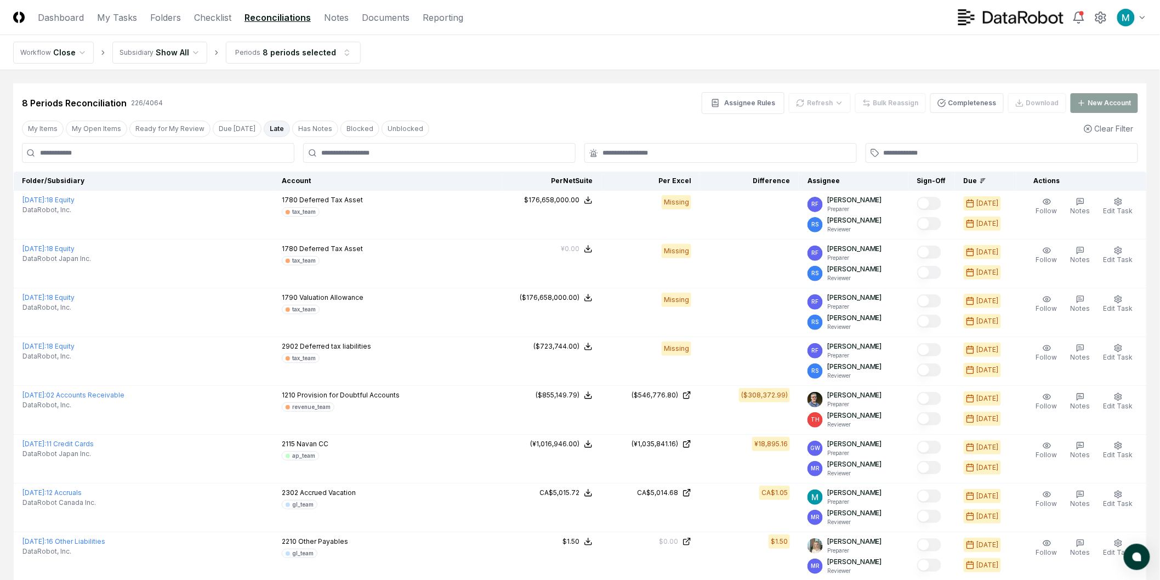
drag, startPoint x: 447, startPoint y: 604, endPoint x: 612, endPoint y: 106, distance: 524.4
click at [611, 107] on div "8 Periods Reconciliation 226 / 4064 Assignee Rules Refresh Bulk Reassign Comple…" at bounding box center [580, 103] width 1116 height 22
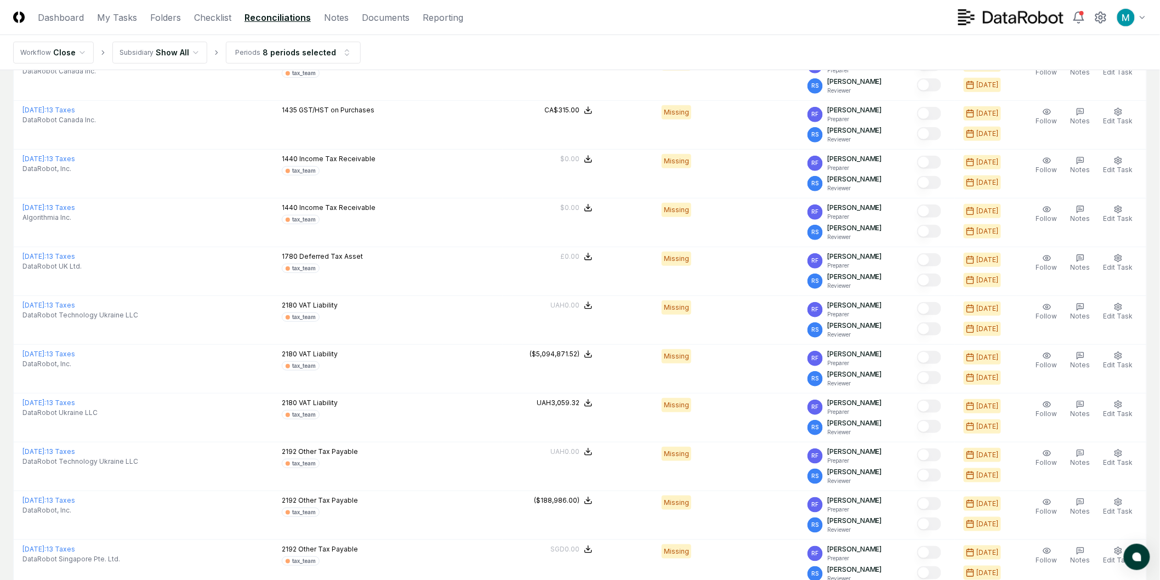
scroll to position [1910, 0]
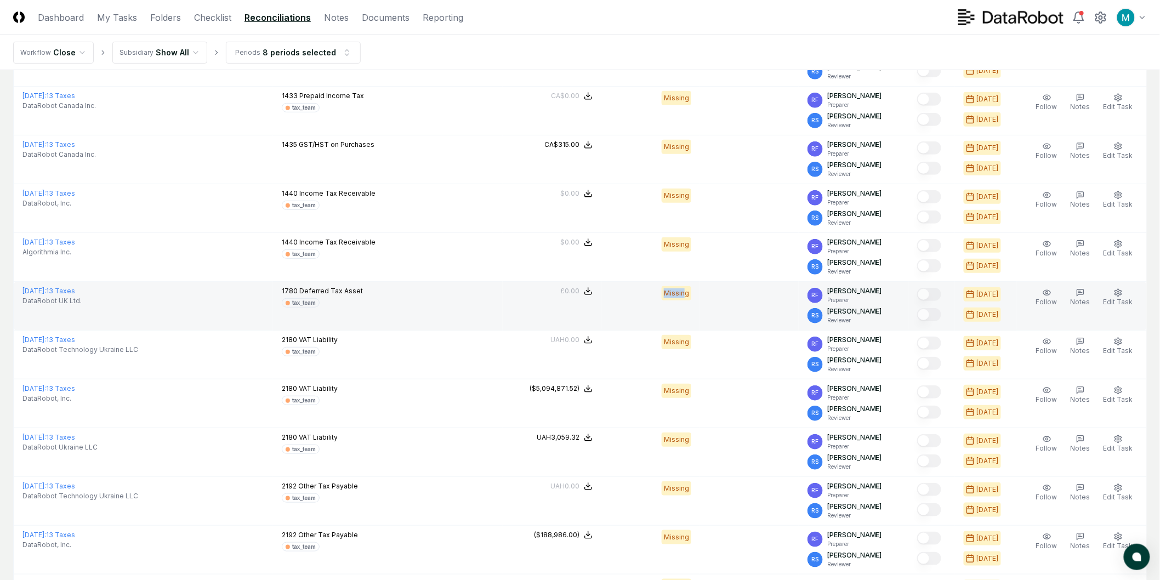
drag, startPoint x: 674, startPoint y: 292, endPoint x: 691, endPoint y: 293, distance: 17.0
click at [691, 293] on div "Missing" at bounding box center [677, 293] width 30 height 14
drag, startPoint x: 293, startPoint y: 291, endPoint x: 351, endPoint y: 284, distance: 58.5
click at [351, 284] on td "1780 Deferred Tax Asset tax_team" at bounding box center [388, 306] width 230 height 49
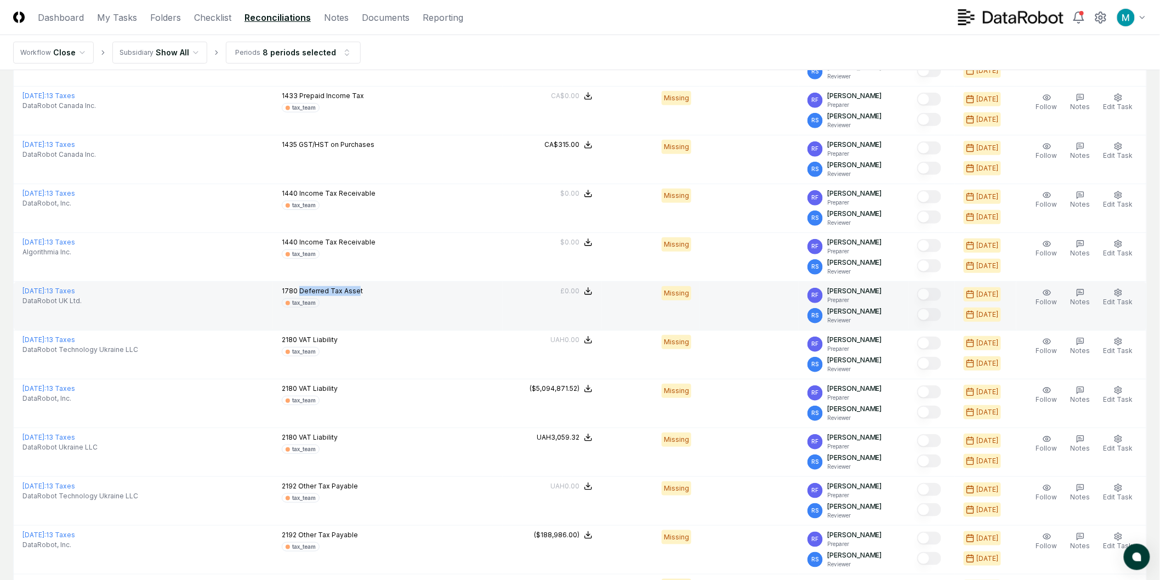
click at [351, 284] on td "1780 Deferred Tax Asset tax_team" at bounding box center [388, 306] width 230 height 49
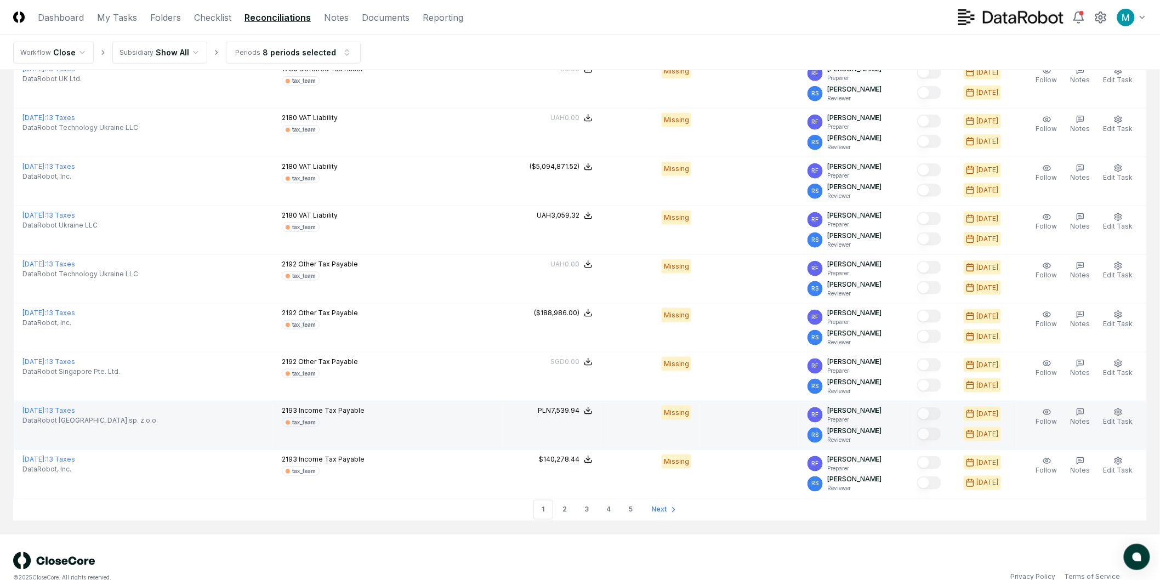
scroll to position [2153, 0]
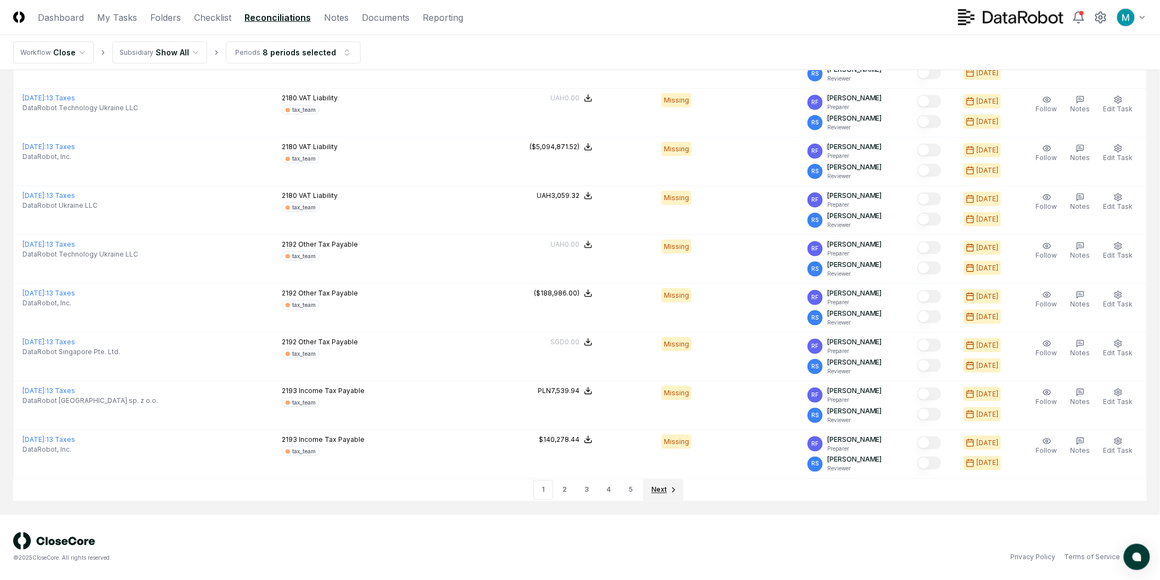
click at [670, 490] on icon "Go to next page" at bounding box center [673, 490] width 9 height 9
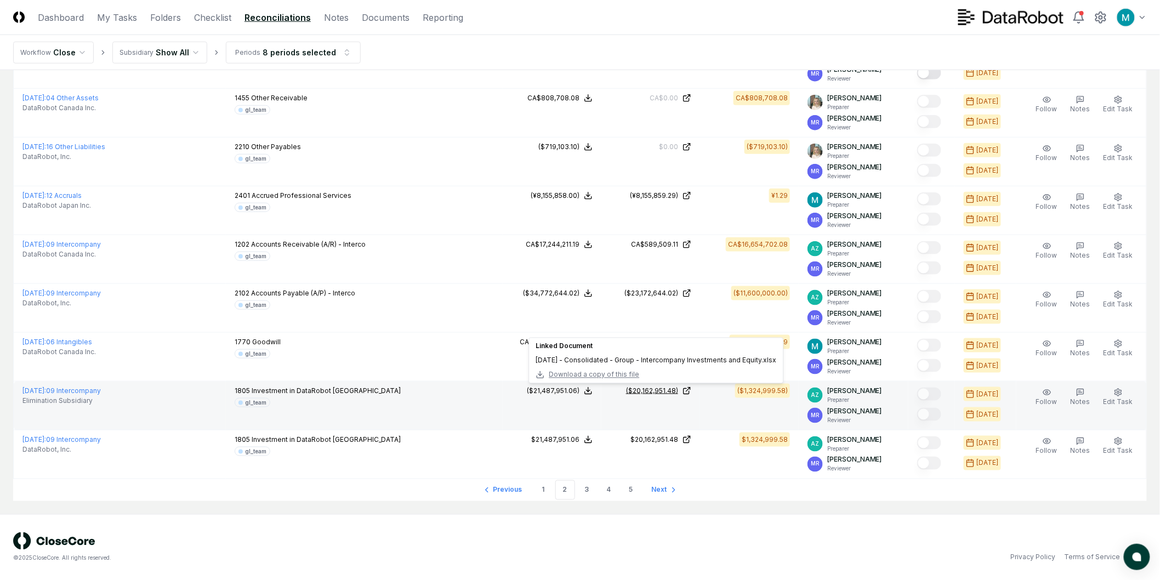
click at [691, 391] on icon at bounding box center [687, 391] width 9 height 9
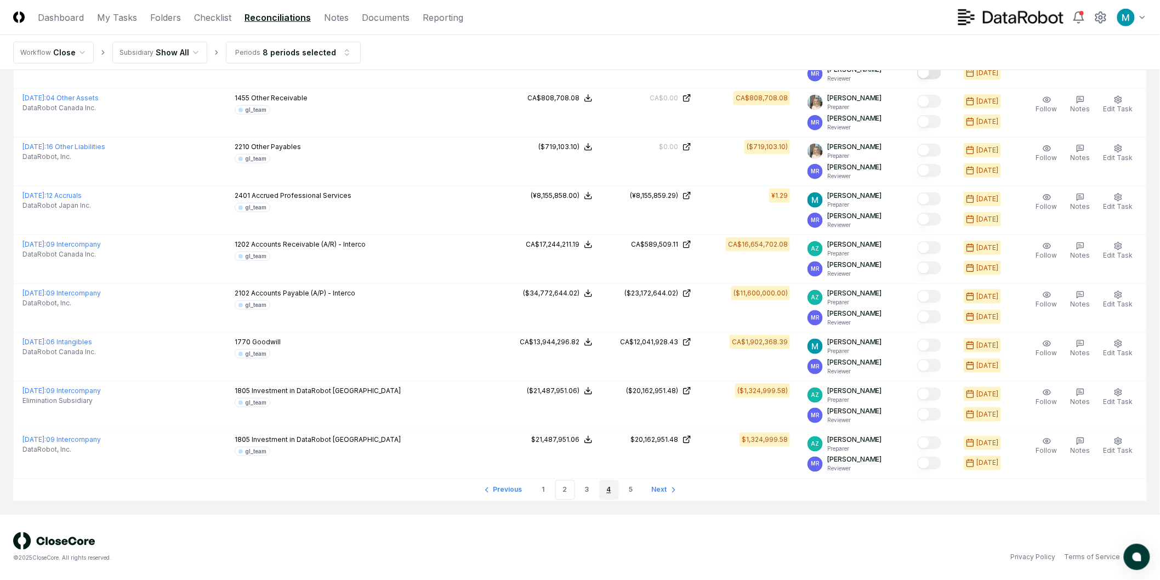
click at [609, 491] on link "4" at bounding box center [609, 490] width 20 height 20
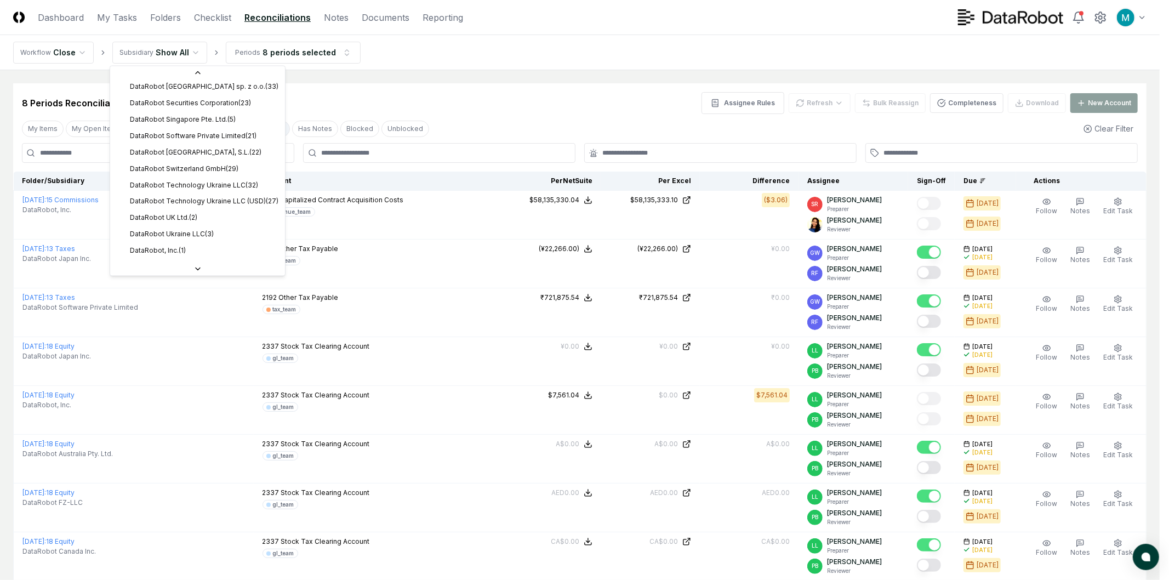
scroll to position [288, 0]
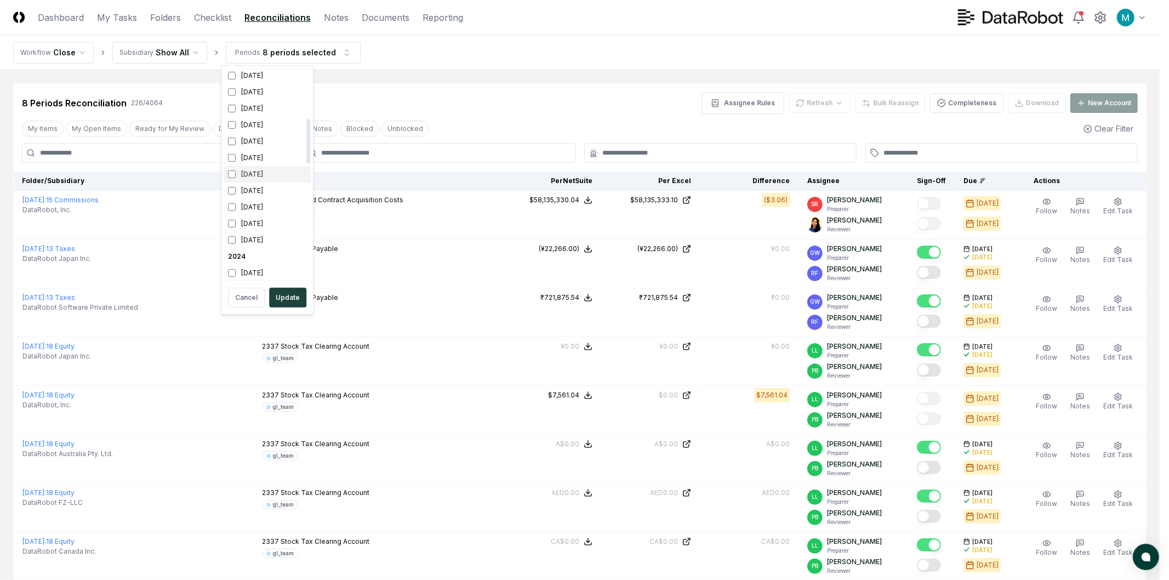
scroll to position [243, 0]
click at [270, 221] on div "[DATE]" at bounding box center [267, 227] width 87 height 16
click at [270, 209] on div "[DATE]" at bounding box center [267, 211] width 87 height 16
click at [270, 196] on div "[DATE]" at bounding box center [267, 194] width 87 height 16
click at [265, 180] on div "[DATE]" at bounding box center [267, 178] width 87 height 16
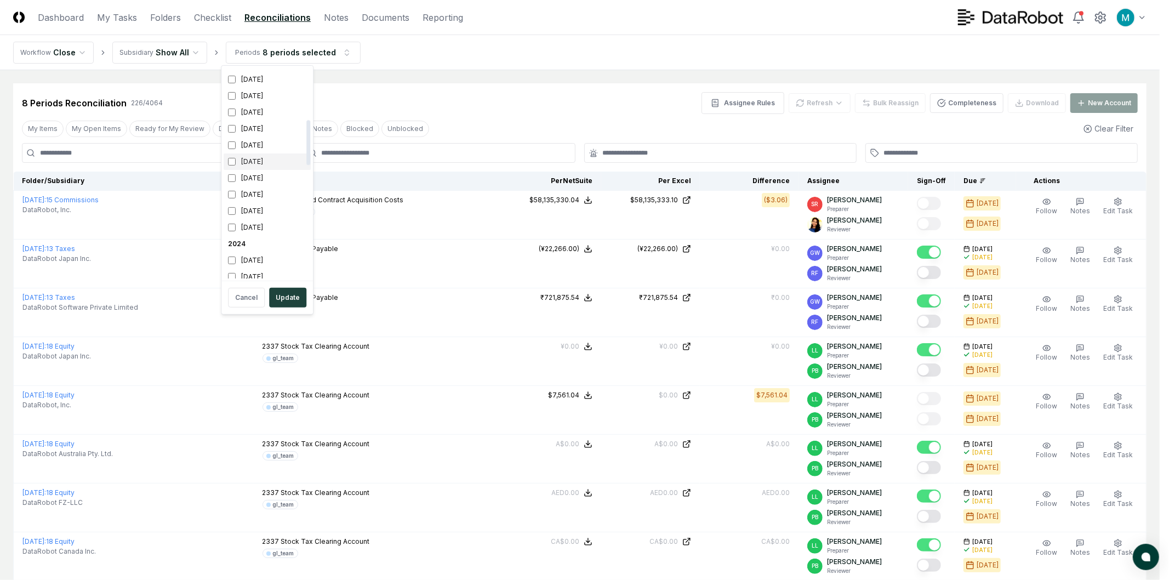
click at [264, 161] on div "[DATE]" at bounding box center [267, 162] width 87 height 16
click at [265, 143] on div "[DATE]" at bounding box center [267, 145] width 87 height 16
click at [266, 129] on div "[DATE]" at bounding box center [267, 129] width 87 height 16
click at [292, 297] on button "Update" at bounding box center [287, 298] width 37 height 20
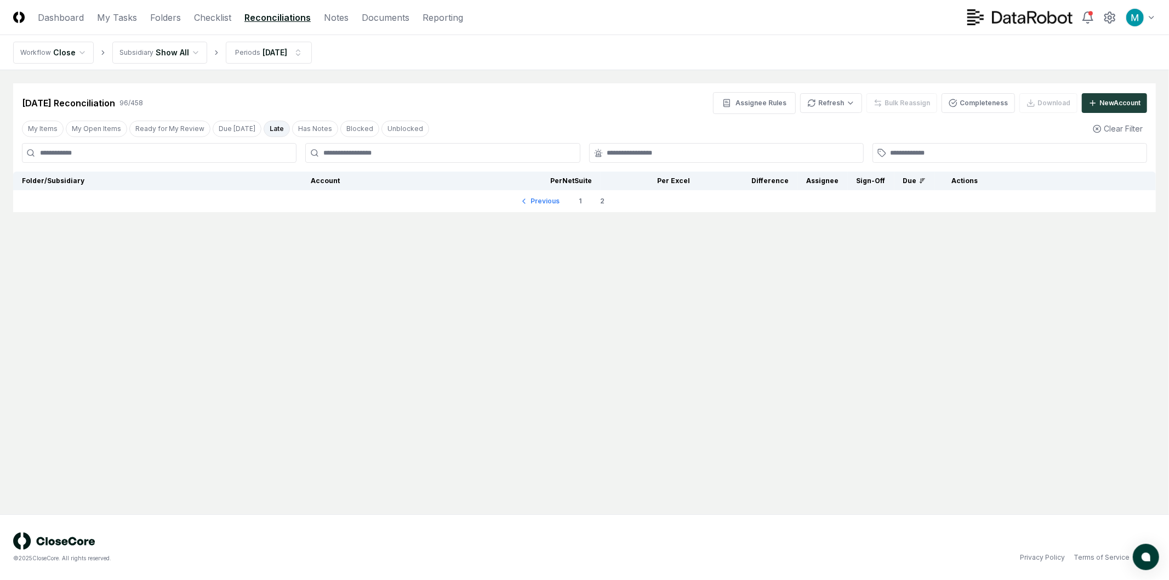
drag, startPoint x: 578, startPoint y: 203, endPoint x: 604, endPoint y: 101, distance: 105.2
click at [578, 203] on link "1" at bounding box center [581, 201] width 20 height 20
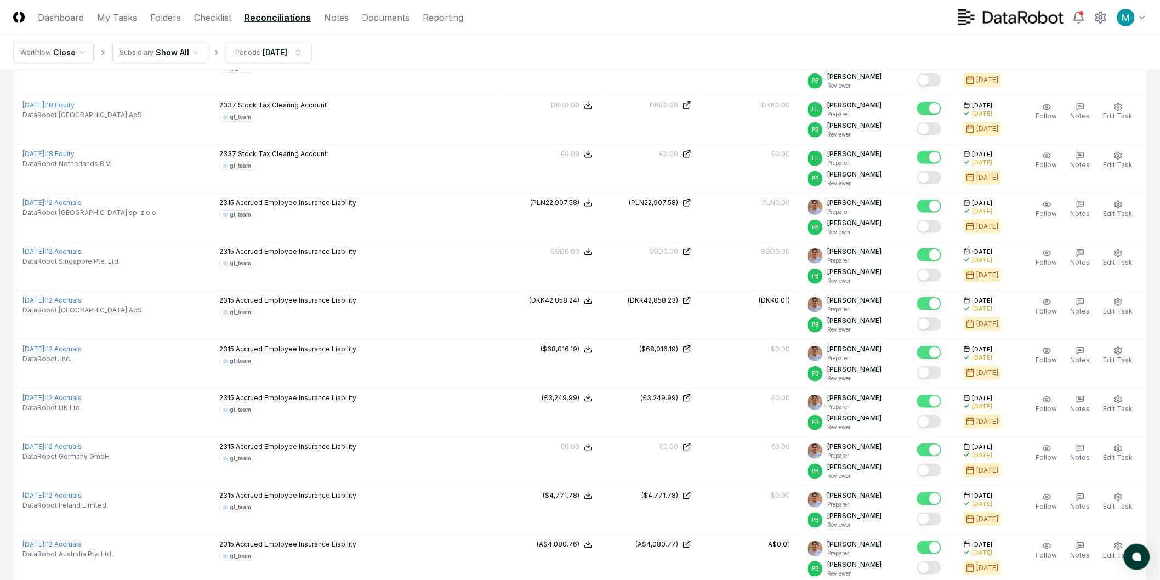
scroll to position [2153, 0]
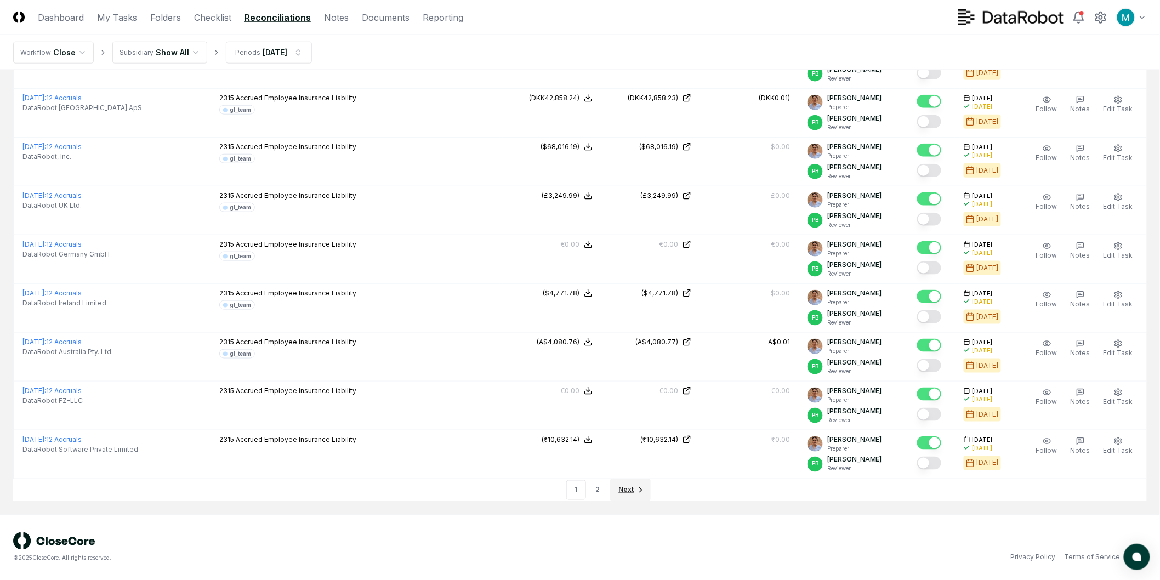
click at [632, 495] on span "Next" at bounding box center [626, 490] width 15 height 10
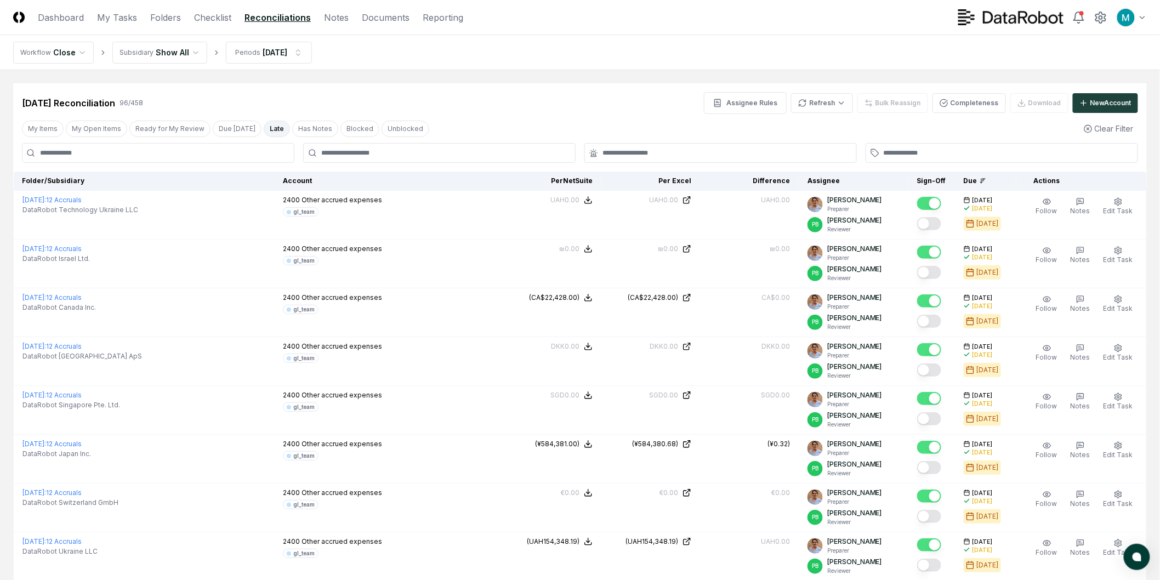
click at [1018, 100] on div "Assignee Rules Refresh Bulk Reassign Completeness Download New Account" at bounding box center [921, 103] width 434 height 22
drag, startPoint x: 272, startPoint y: 128, endPoint x: 155, endPoint y: 115, distance: 117.5
click at [272, 127] on button "Late" at bounding box center [277, 129] width 26 height 16
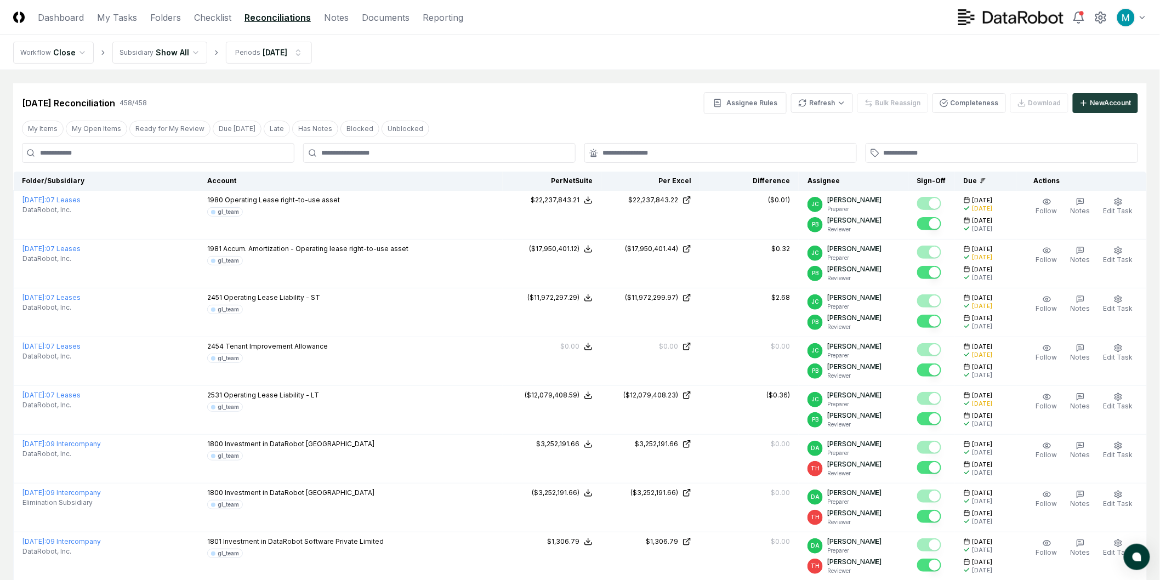
click at [274, 90] on div "[DATE] Reconciliation 458 / 458 Assignee Rules Refresh Bulk Reassign Completene…" at bounding box center [580, 98] width 1134 height 31
click at [266, 101] on div "[DATE] Reconciliation 458 / 458 Assignee Rules Refresh Bulk Reassign Completene…" at bounding box center [580, 103] width 1116 height 22
click at [265, 130] on button "Late" at bounding box center [277, 129] width 26 height 16
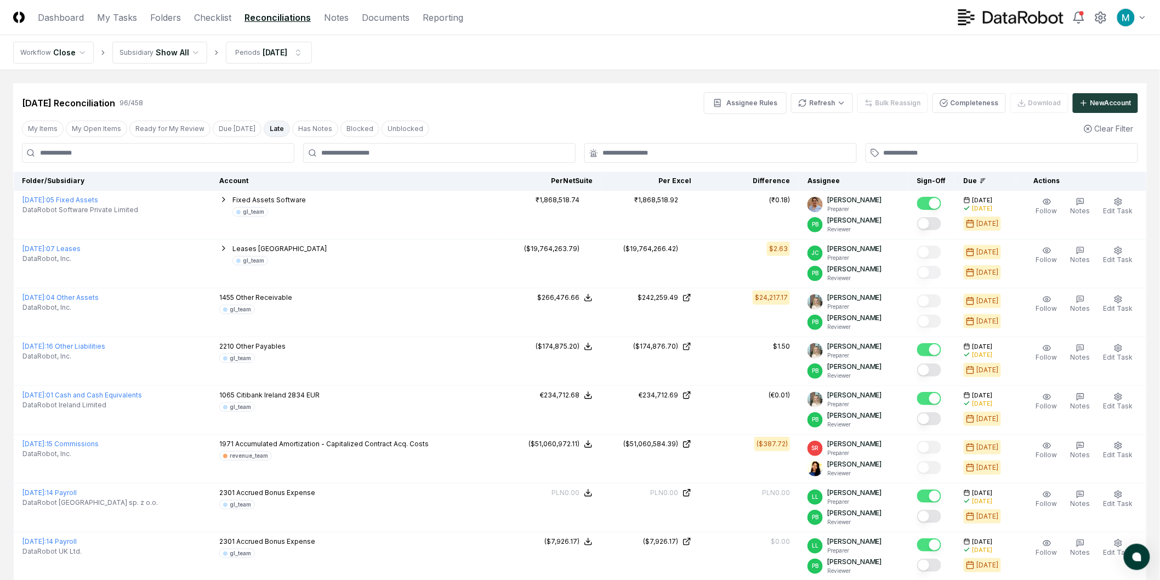
click at [544, 106] on div "[DATE] Reconciliation 96 / 458 Assignee Rules Refresh Bulk Reassign Completenes…" at bounding box center [580, 103] width 1116 height 22
click at [215, 50] on icon "breadcrumb" at bounding box center [216, 52] width 2 height 4
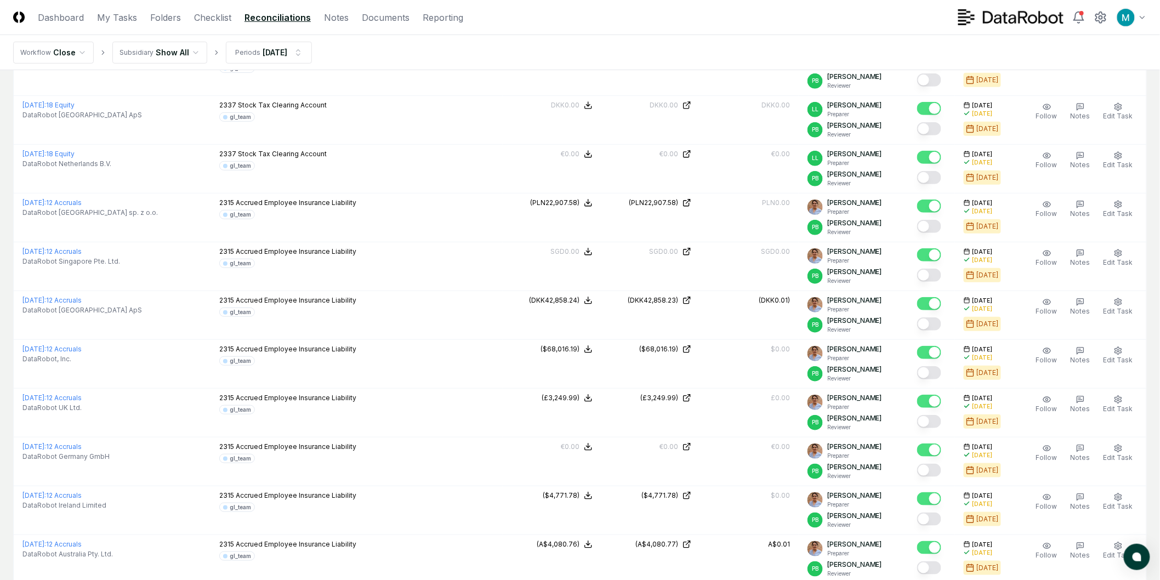
scroll to position [2153, 0]
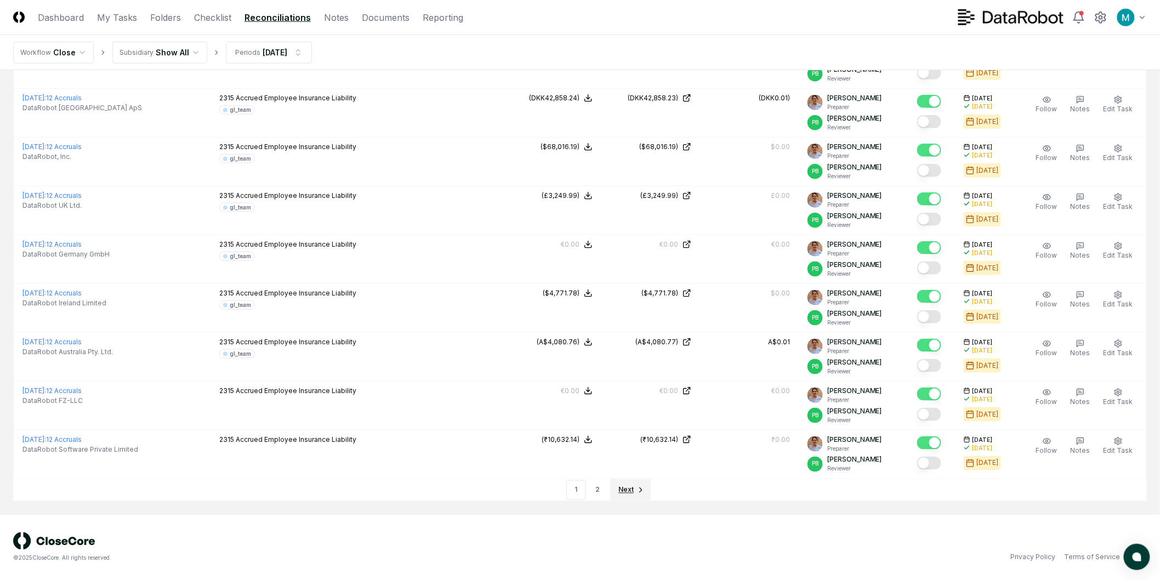
click at [622, 491] on span "Next" at bounding box center [626, 490] width 15 height 10
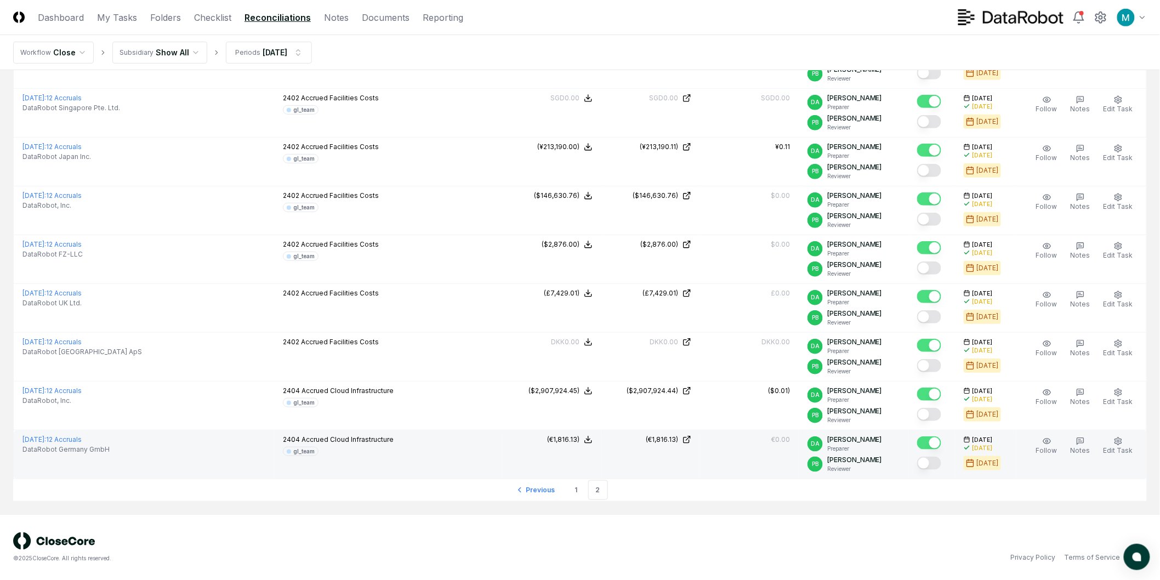
scroll to position [1958, 0]
